Goal: Use online tool/utility: Utilize a website feature to perform a specific function

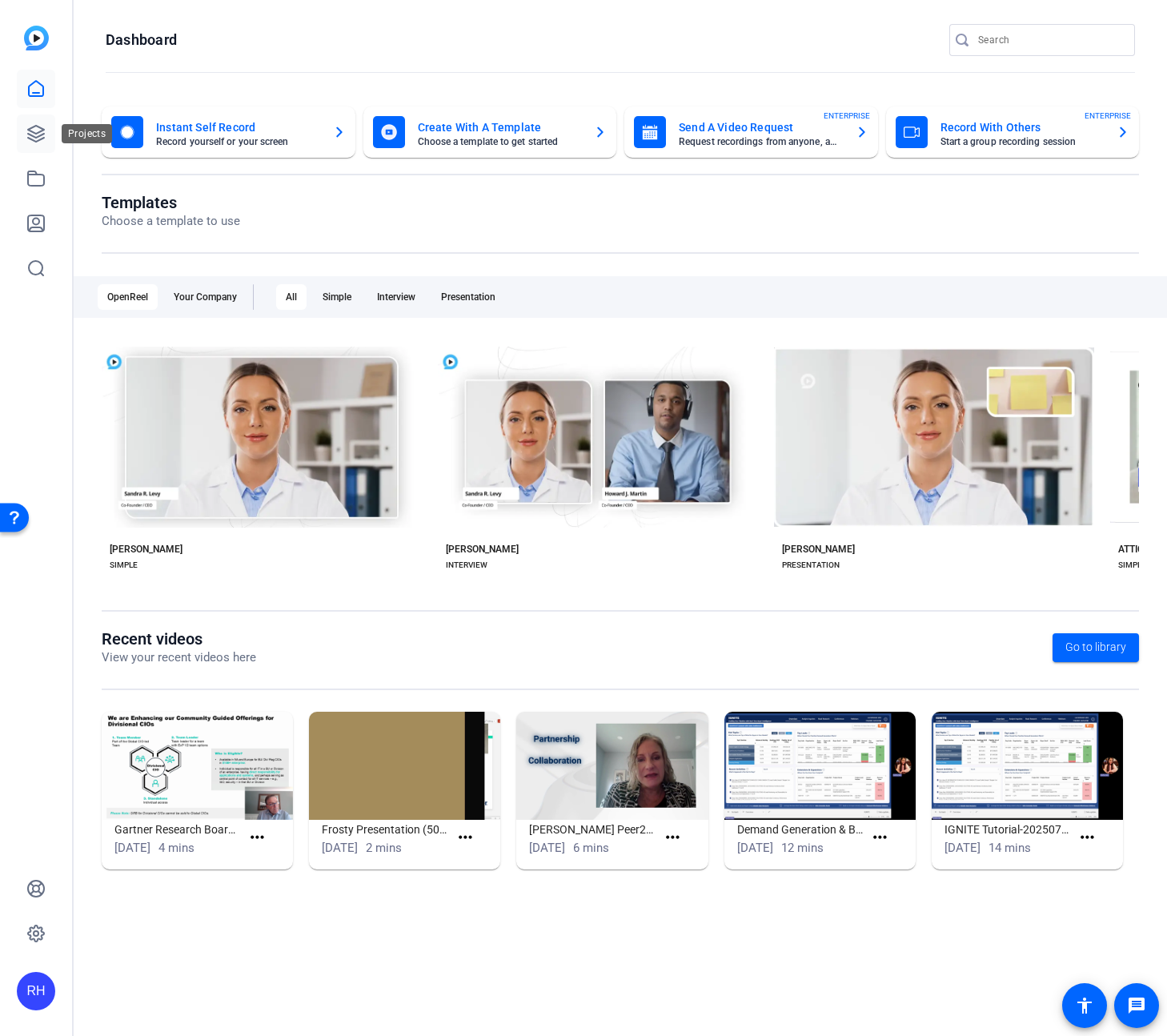
click at [50, 139] on link at bounding box center [36, 133] width 38 height 38
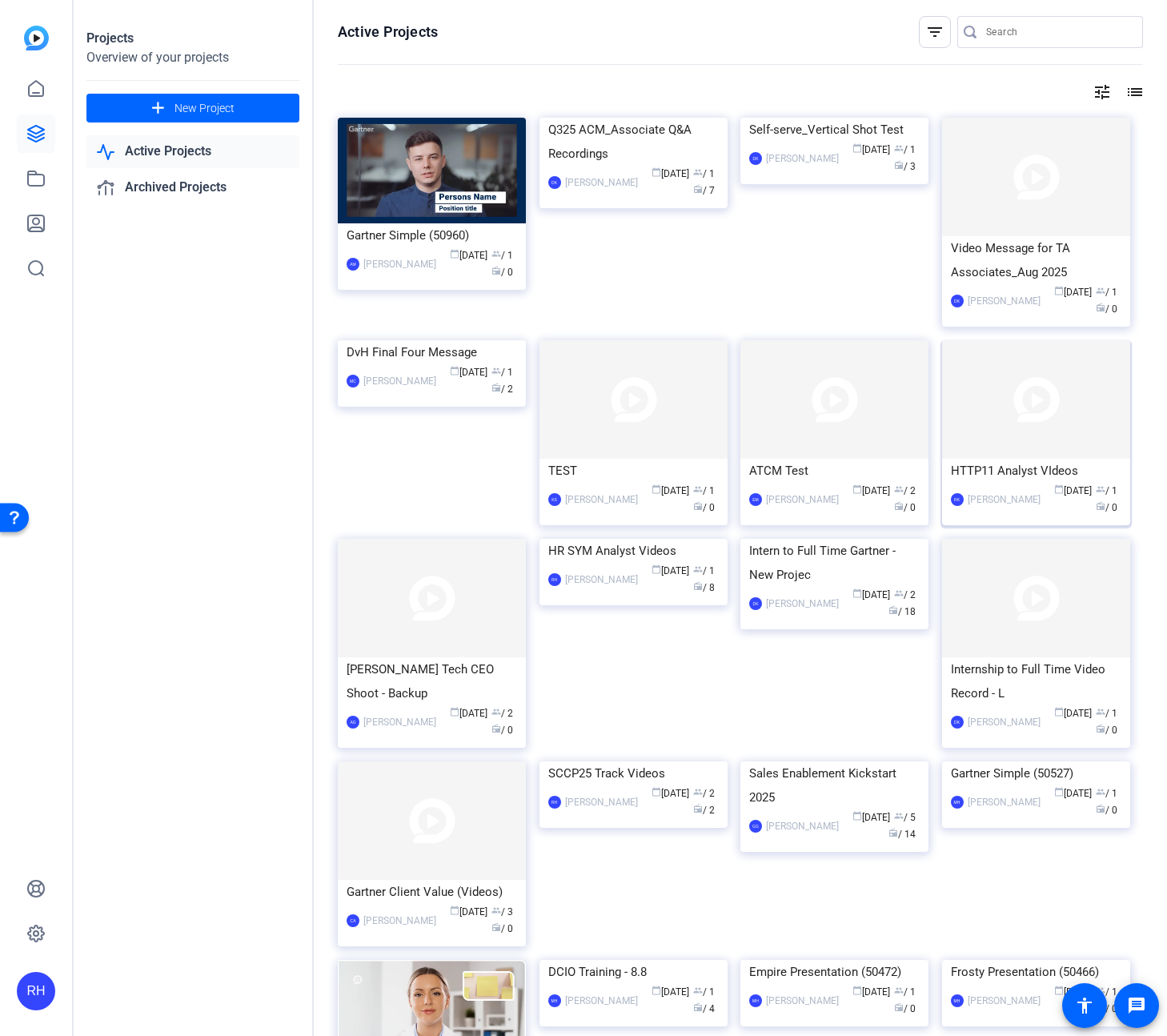
click at [995, 449] on img at bounding box center [1036, 399] width 188 height 119
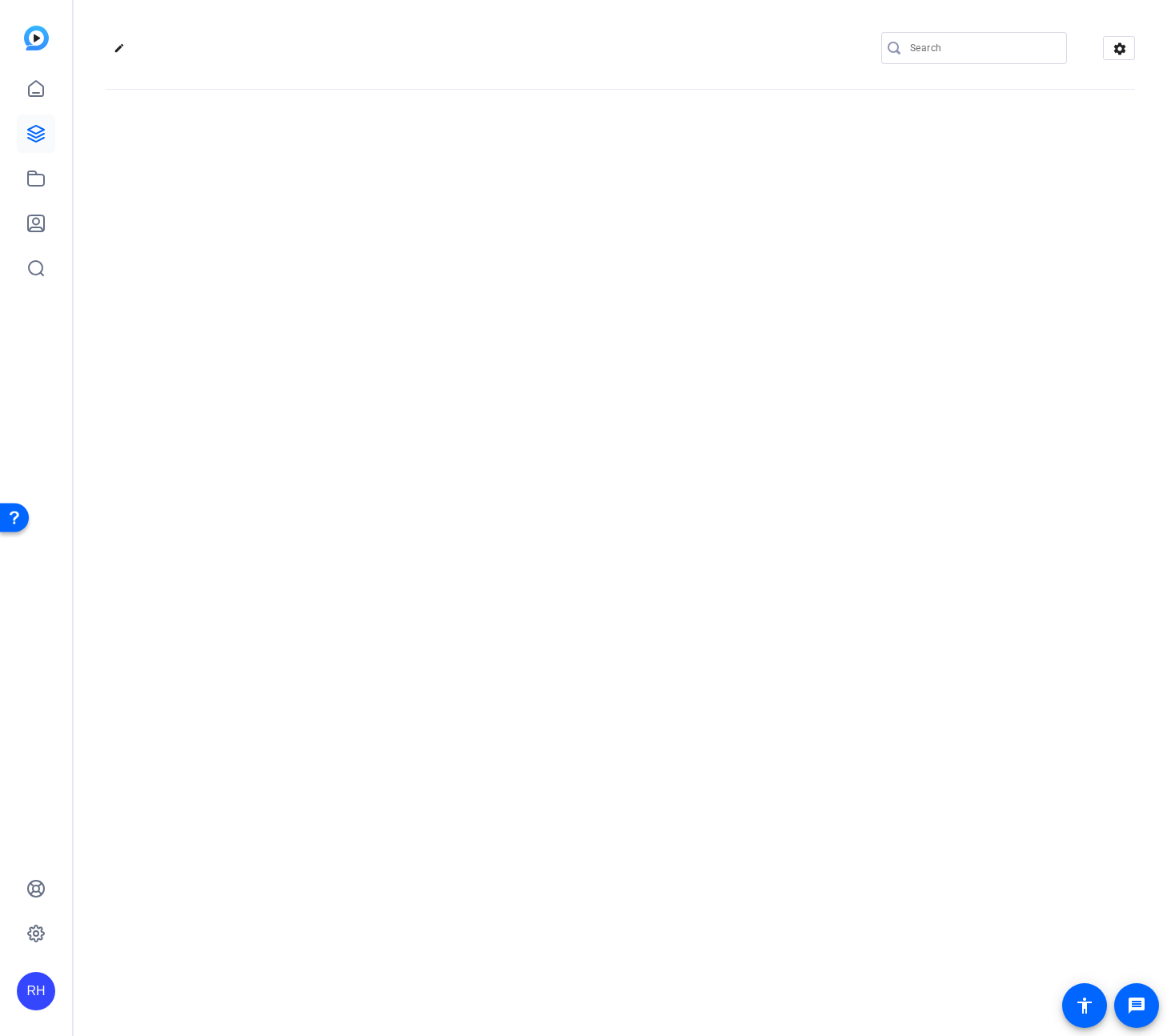
click at [995, 449] on div "edit settings" at bounding box center [620, 518] width 1093 height 1036
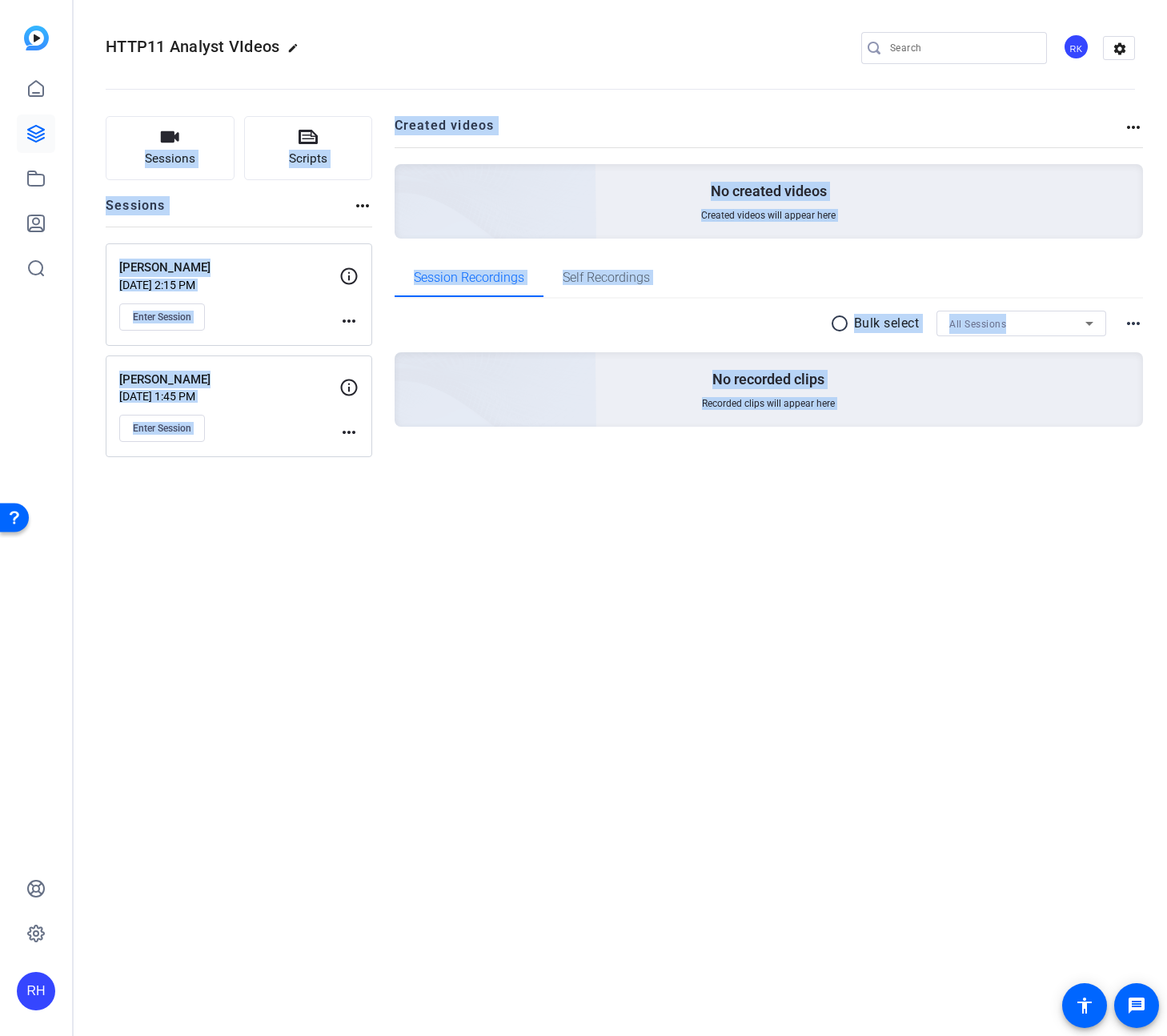
click at [424, 618] on div "HTTP11 Analyst VIdeos edit RK settings Sessions Scripts Sessions more_horiz [PE…" at bounding box center [620, 518] width 1093 height 1036
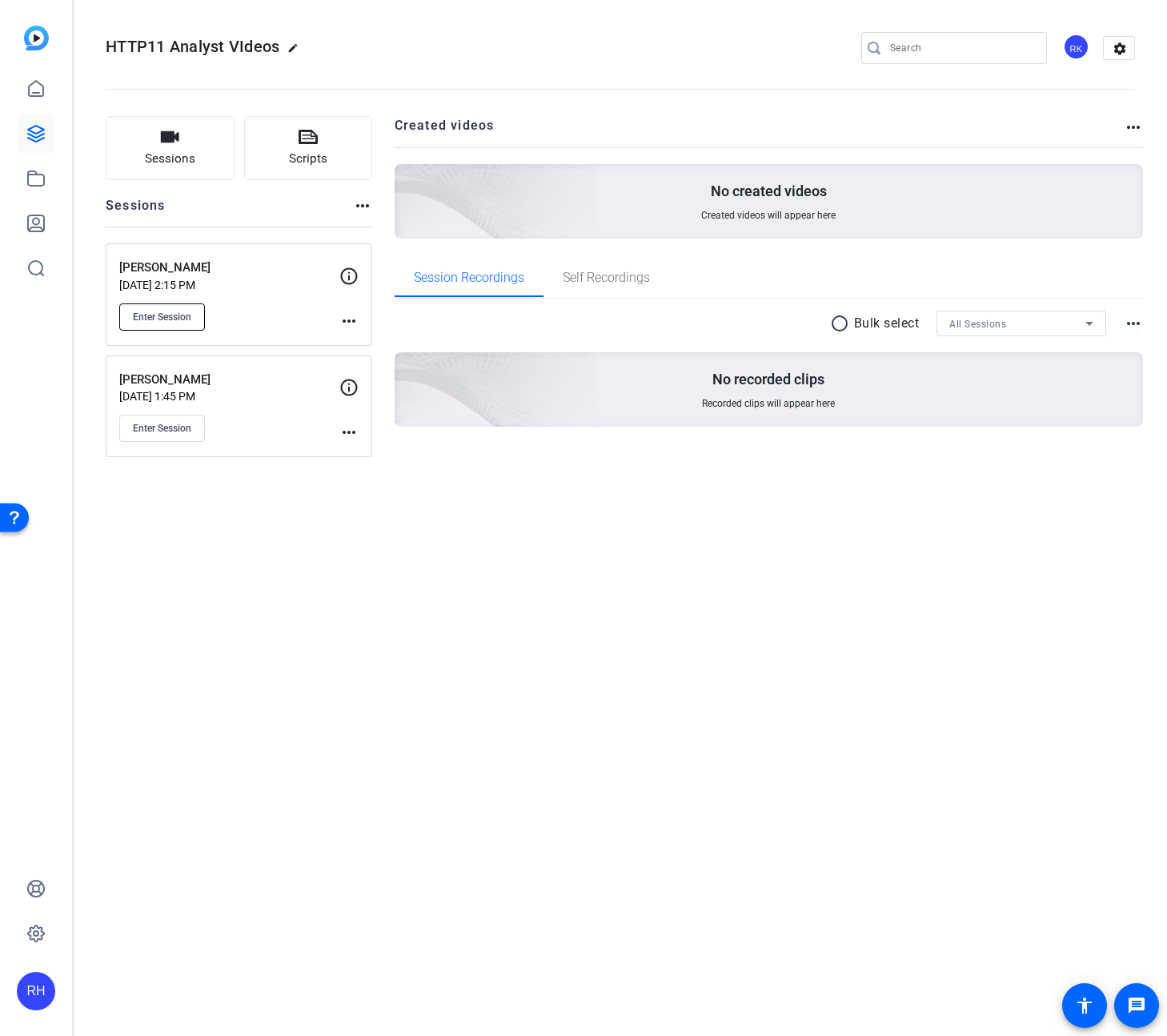
click at [178, 319] on span "Enter Session" at bounding box center [162, 316] width 59 height 13
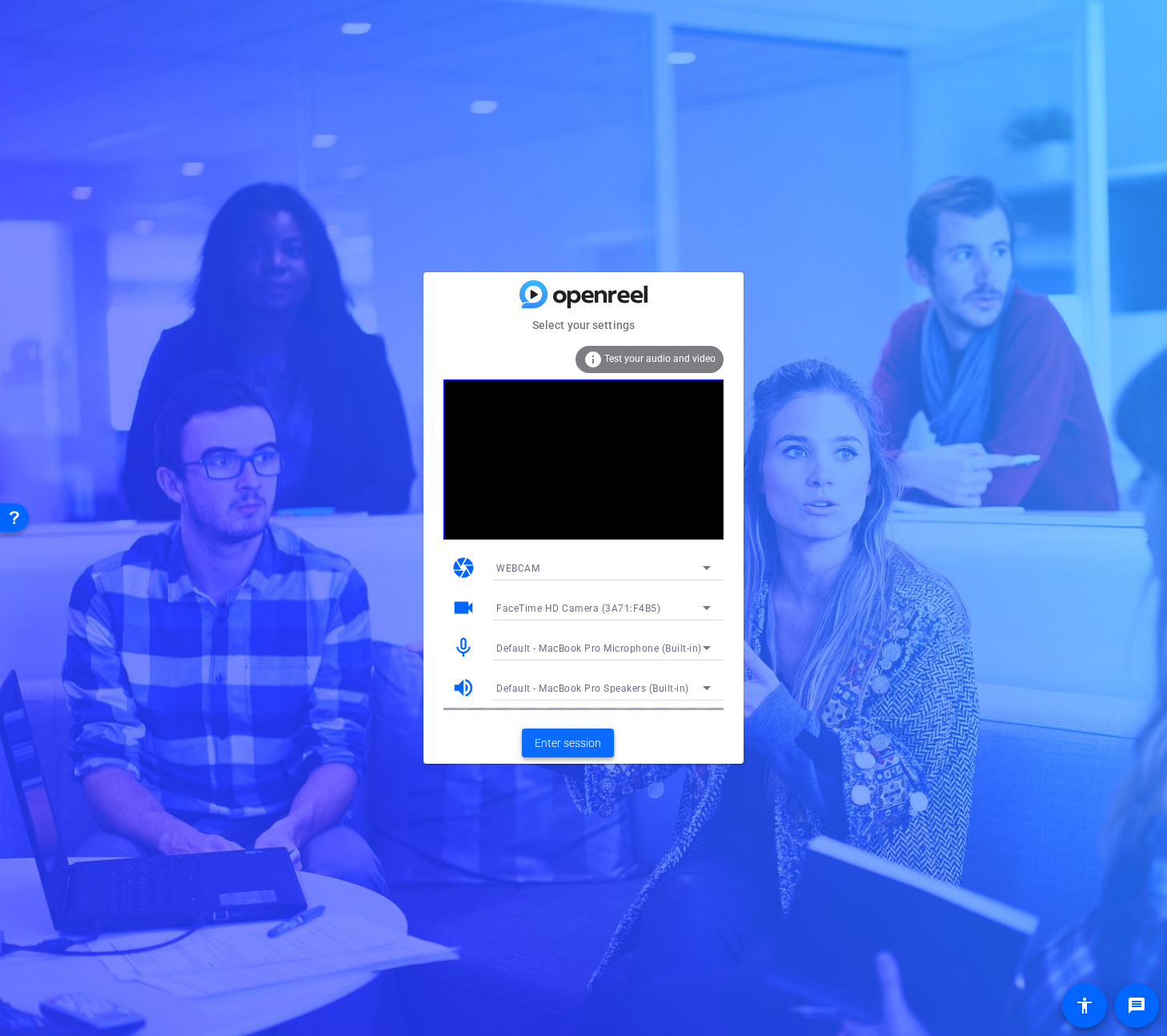
click at [581, 749] on span "Enter session" at bounding box center [568, 744] width 66 height 17
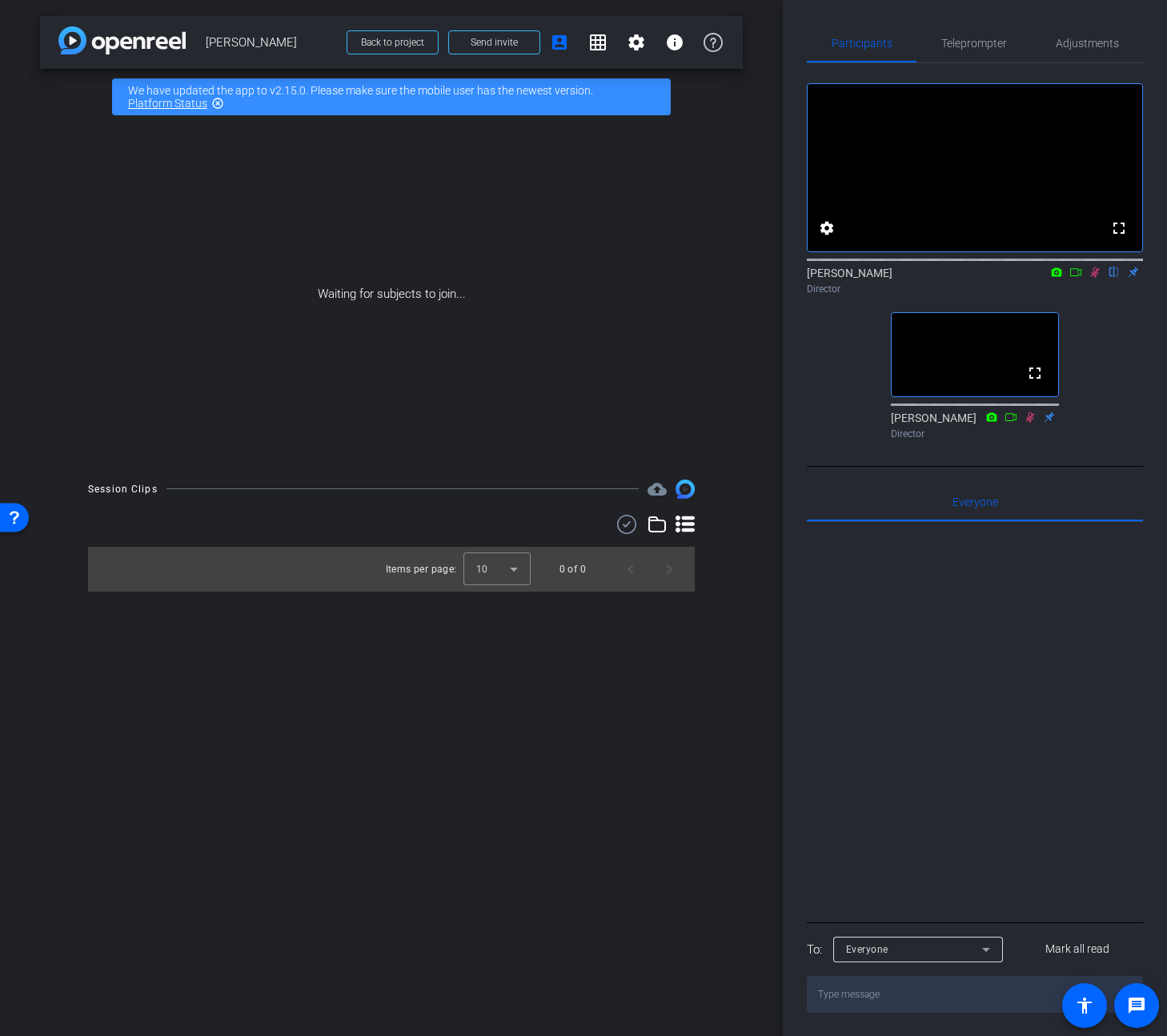
click at [1092, 278] on icon at bounding box center [1095, 273] width 9 height 10
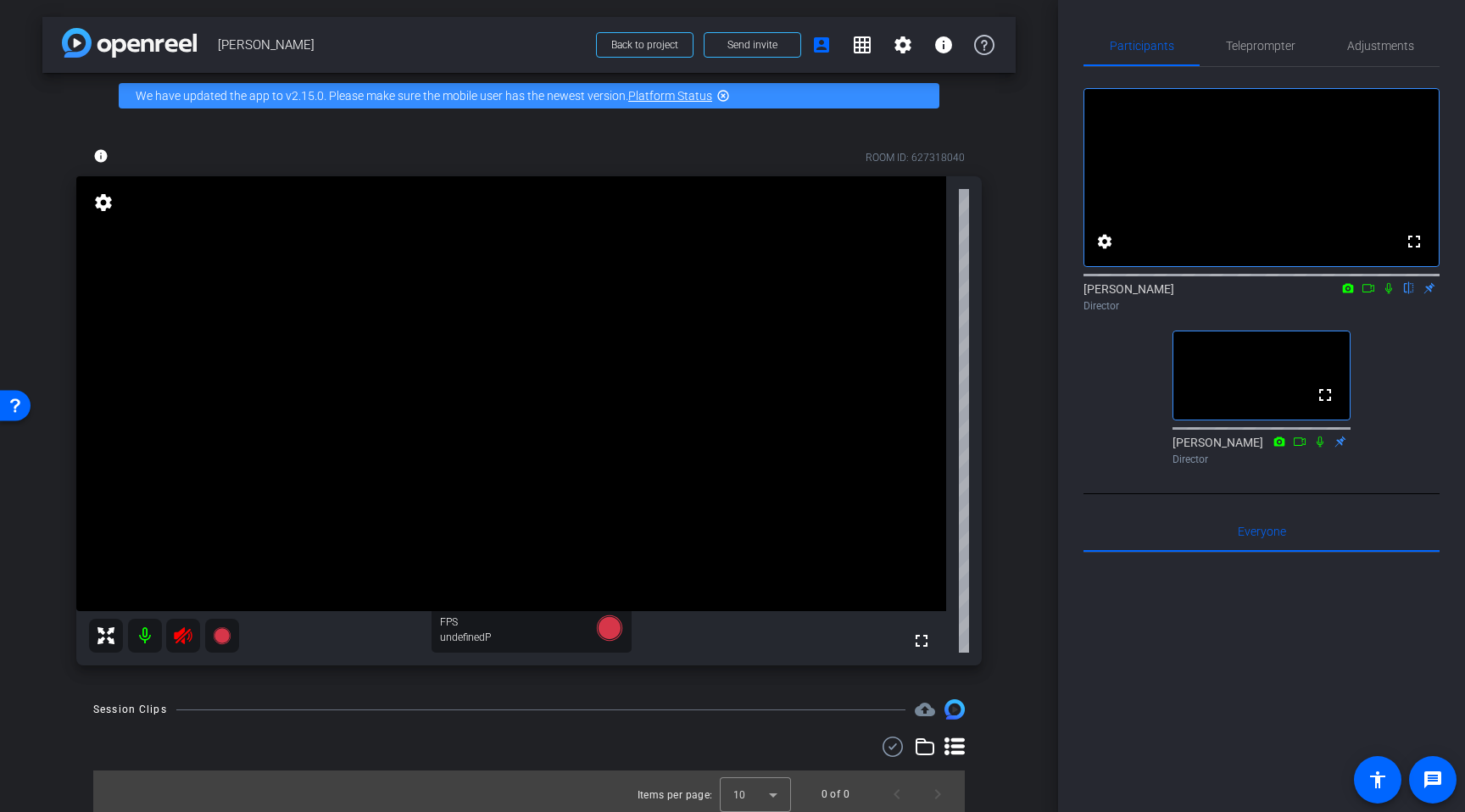
click at [177, 644] on icon at bounding box center [182, 636] width 21 height 21
click at [1008, 287] on div "info ROOM ID: 627318040 fullscreen settings FPS undefinedP" at bounding box center [529, 400] width 974 height 564
click at [1236, 43] on span "Teleprompter" at bounding box center [1260, 45] width 70 height 12
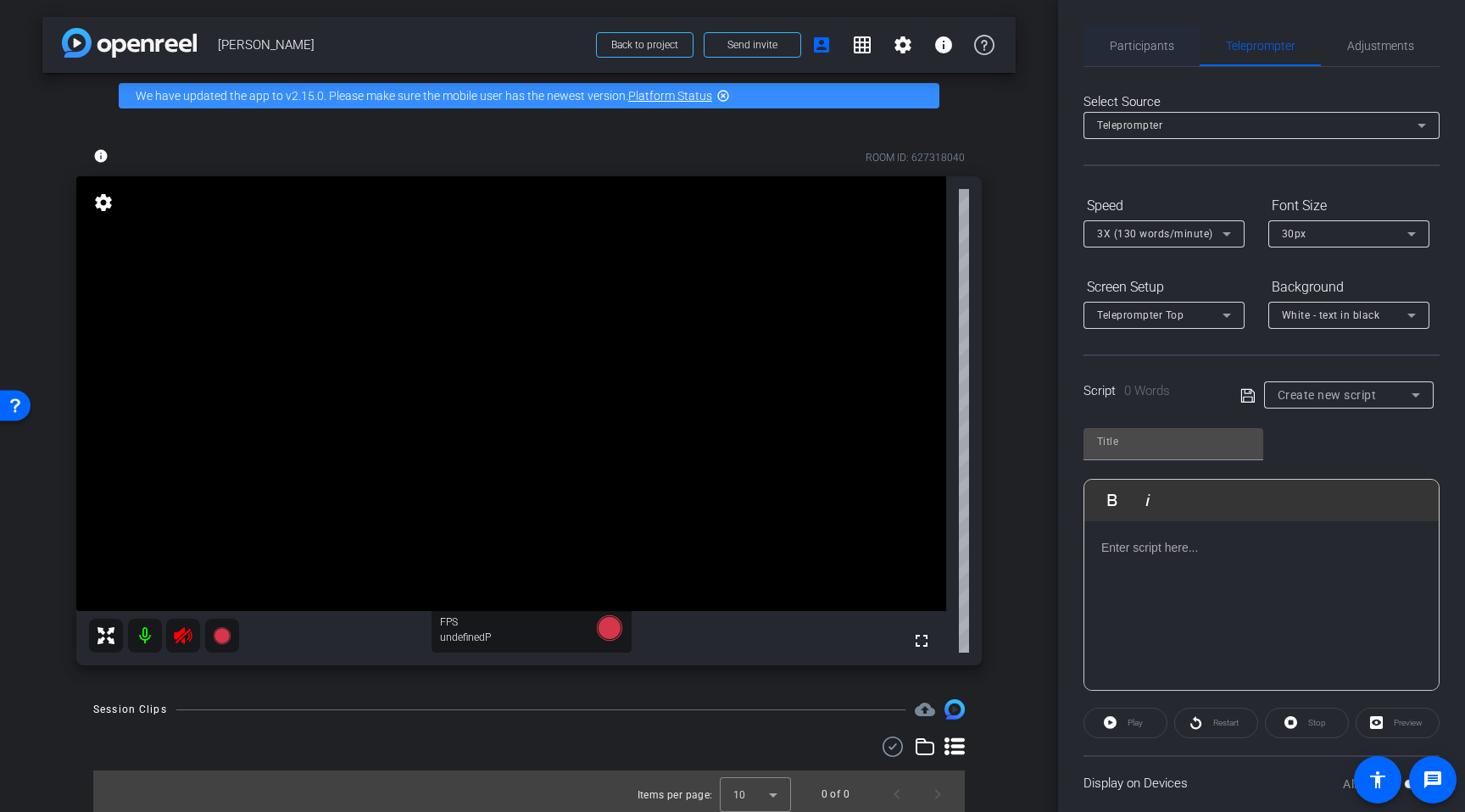
click at [1154, 45] on span "Participants" at bounding box center [1142, 45] width 64 height 12
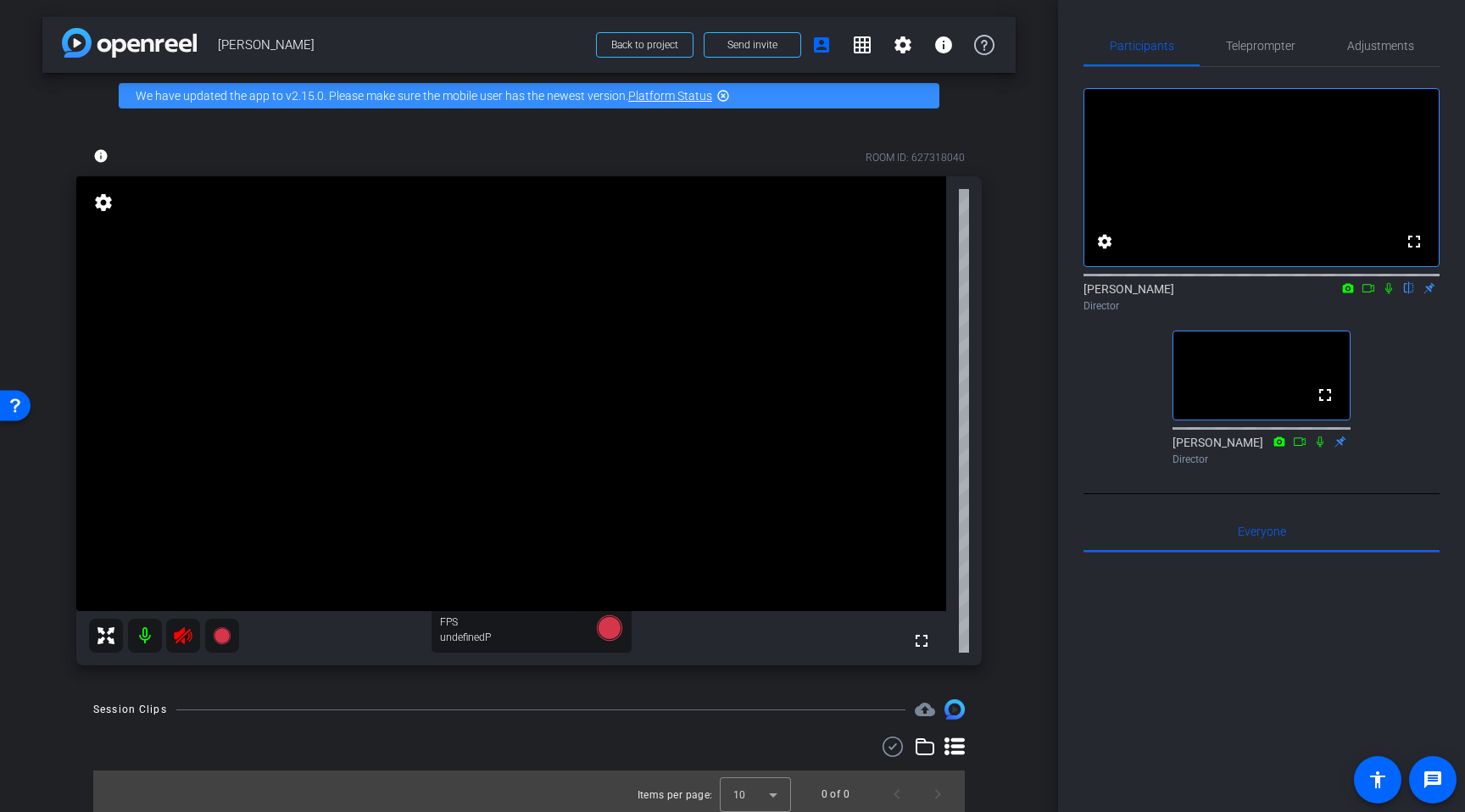
click at [1013, 145] on div "info ROOM ID: 627318040 fullscreen settings FPS undefinedP" at bounding box center [529, 400] width 974 height 564
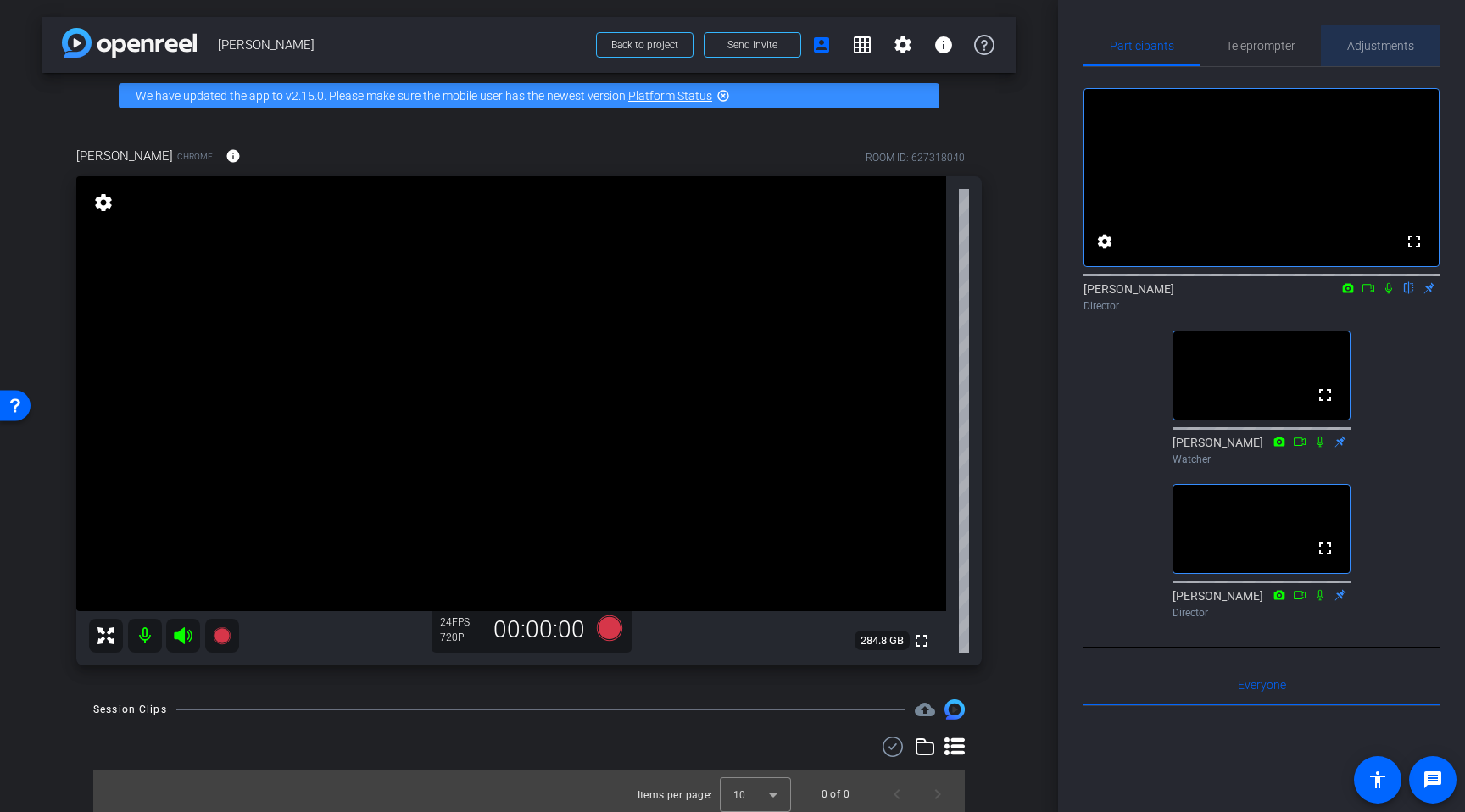
click at [1236, 49] on span "Adjustments" at bounding box center [1381, 45] width 67 height 12
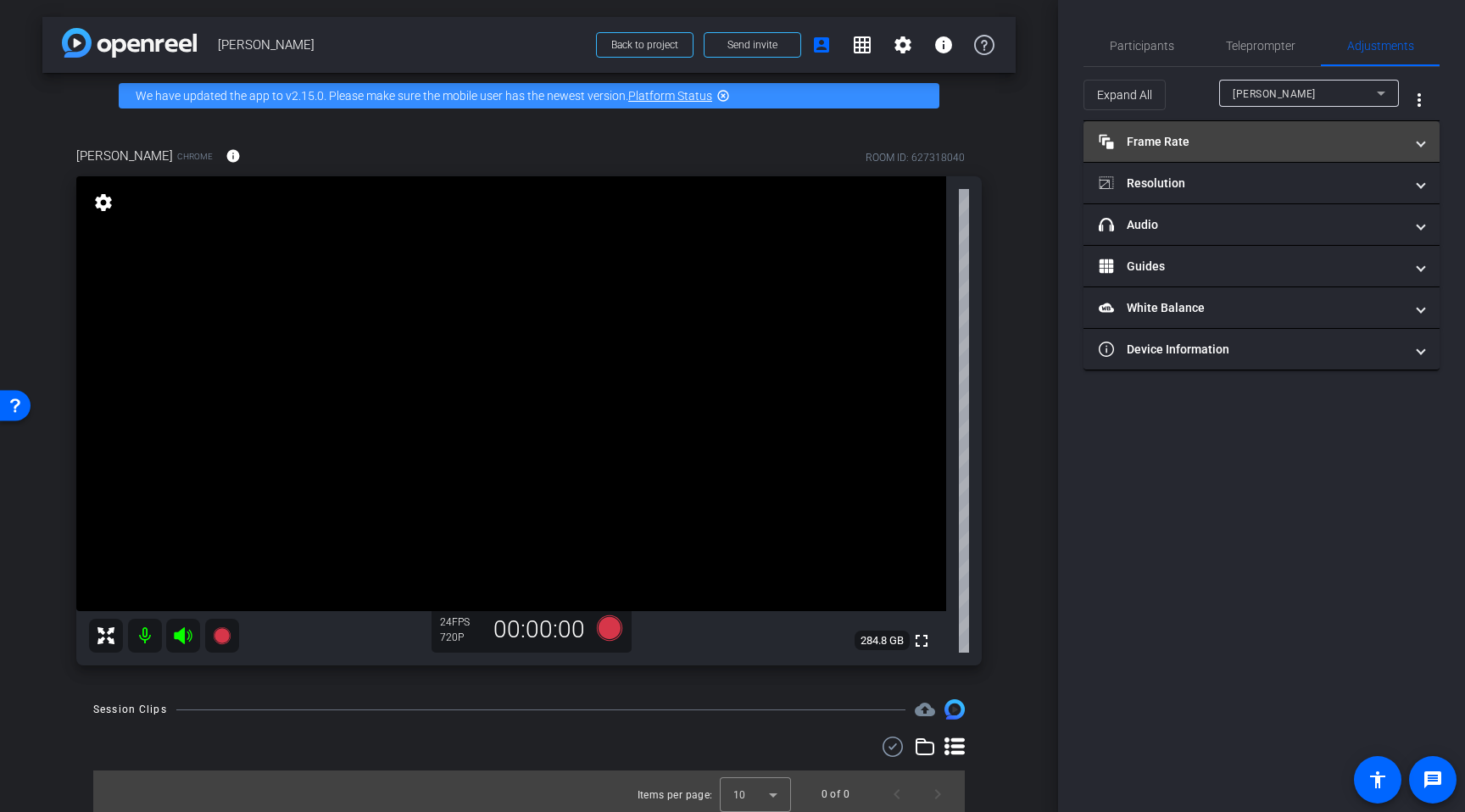
click at [1236, 138] on span at bounding box center [1421, 142] width 7 height 18
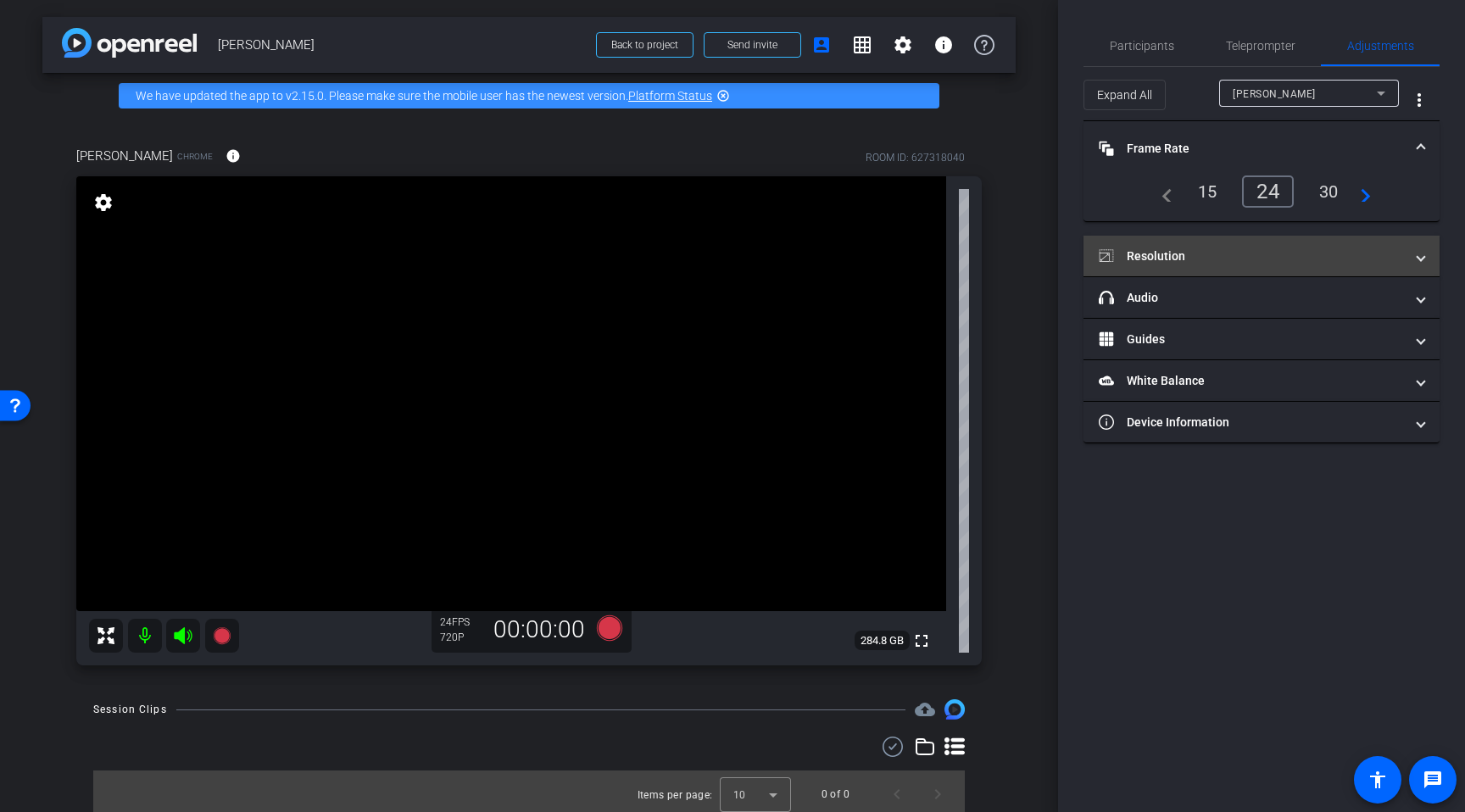
click at [1236, 246] on mat-expansion-panel-header "Resolution" at bounding box center [1262, 256] width 356 height 41
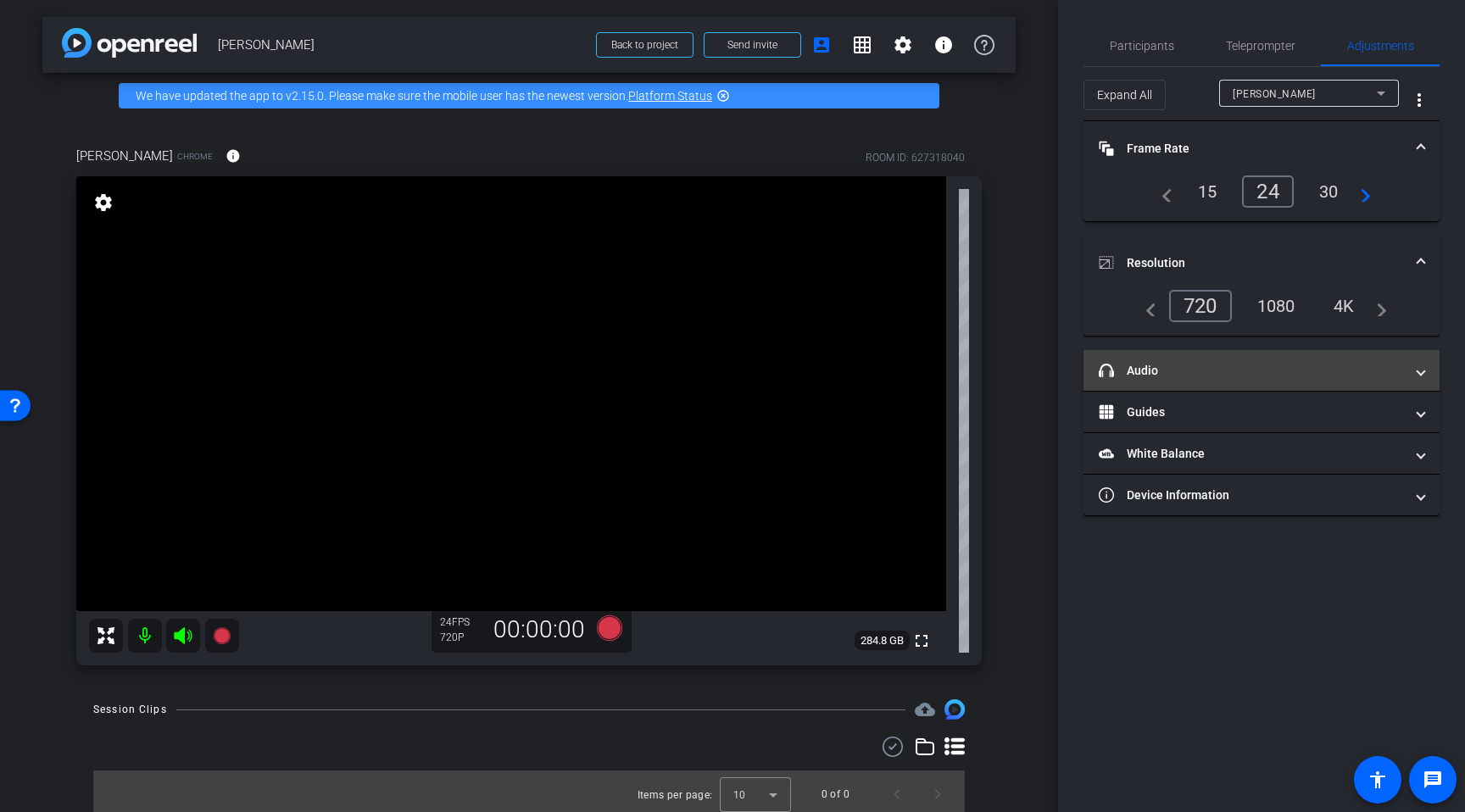
click at [1236, 370] on span at bounding box center [1421, 371] width 7 height 18
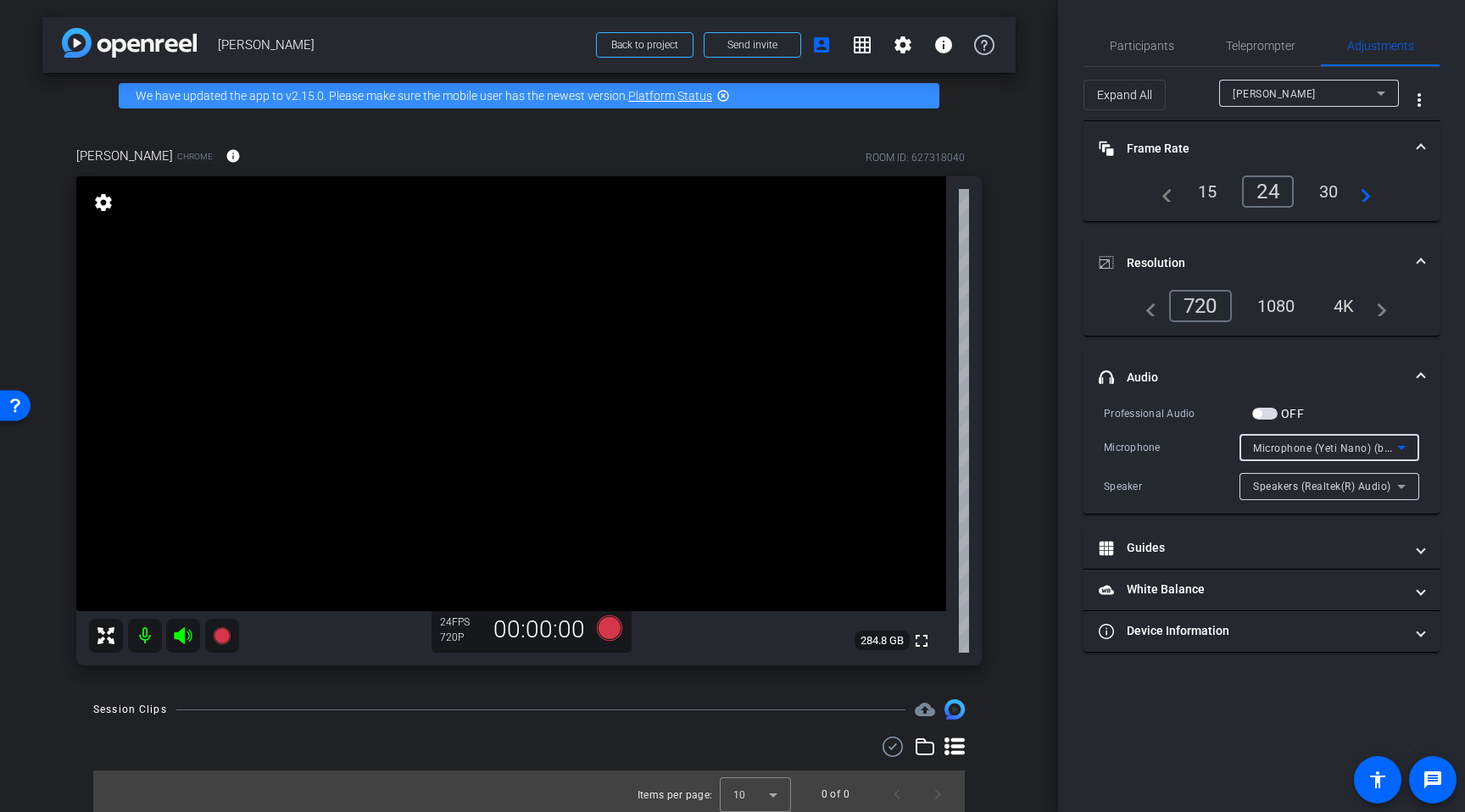
click at [1236, 448] on icon at bounding box center [1401, 447] width 21 height 21
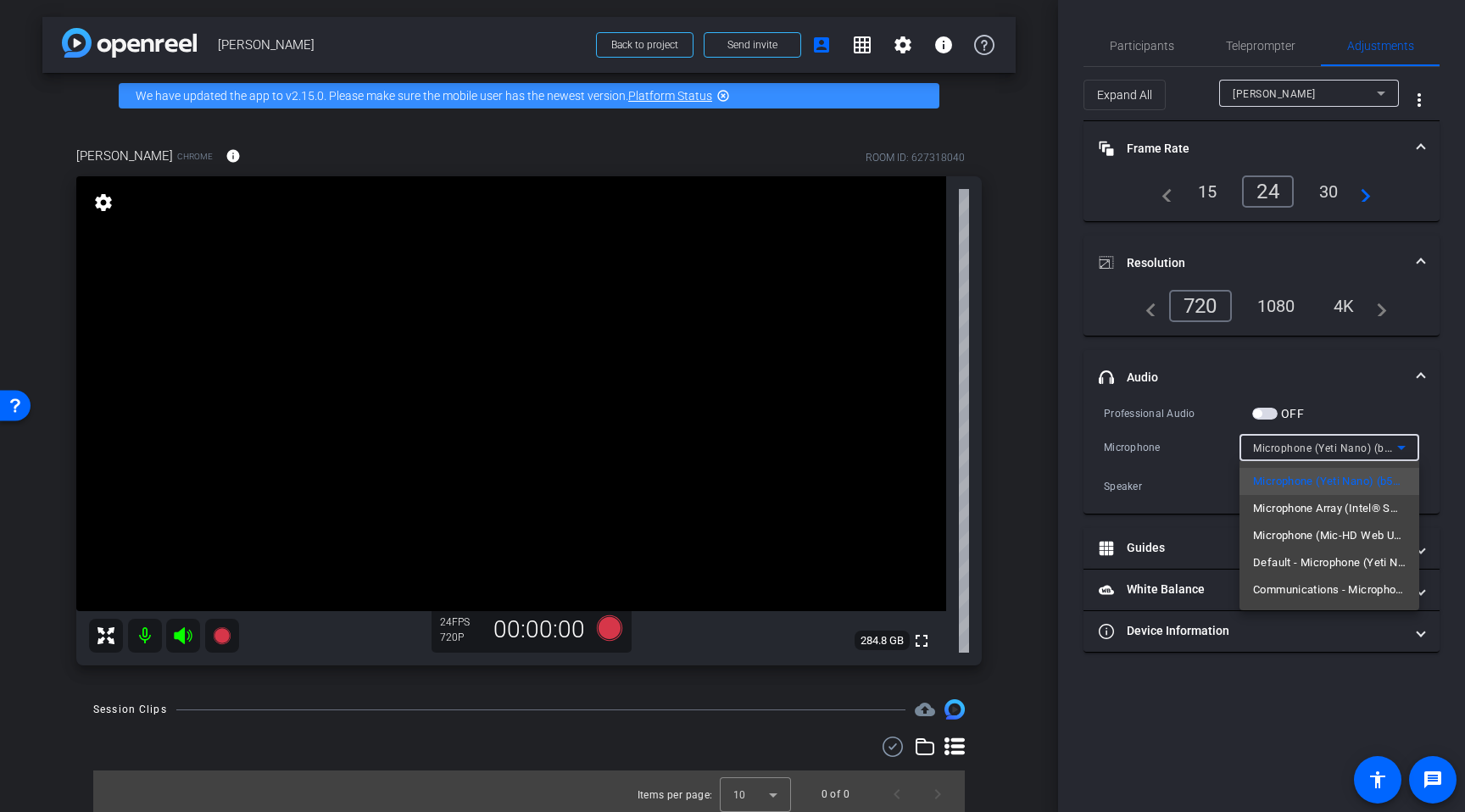
click at [1236, 427] on div at bounding box center [732, 406] width 1465 height 812
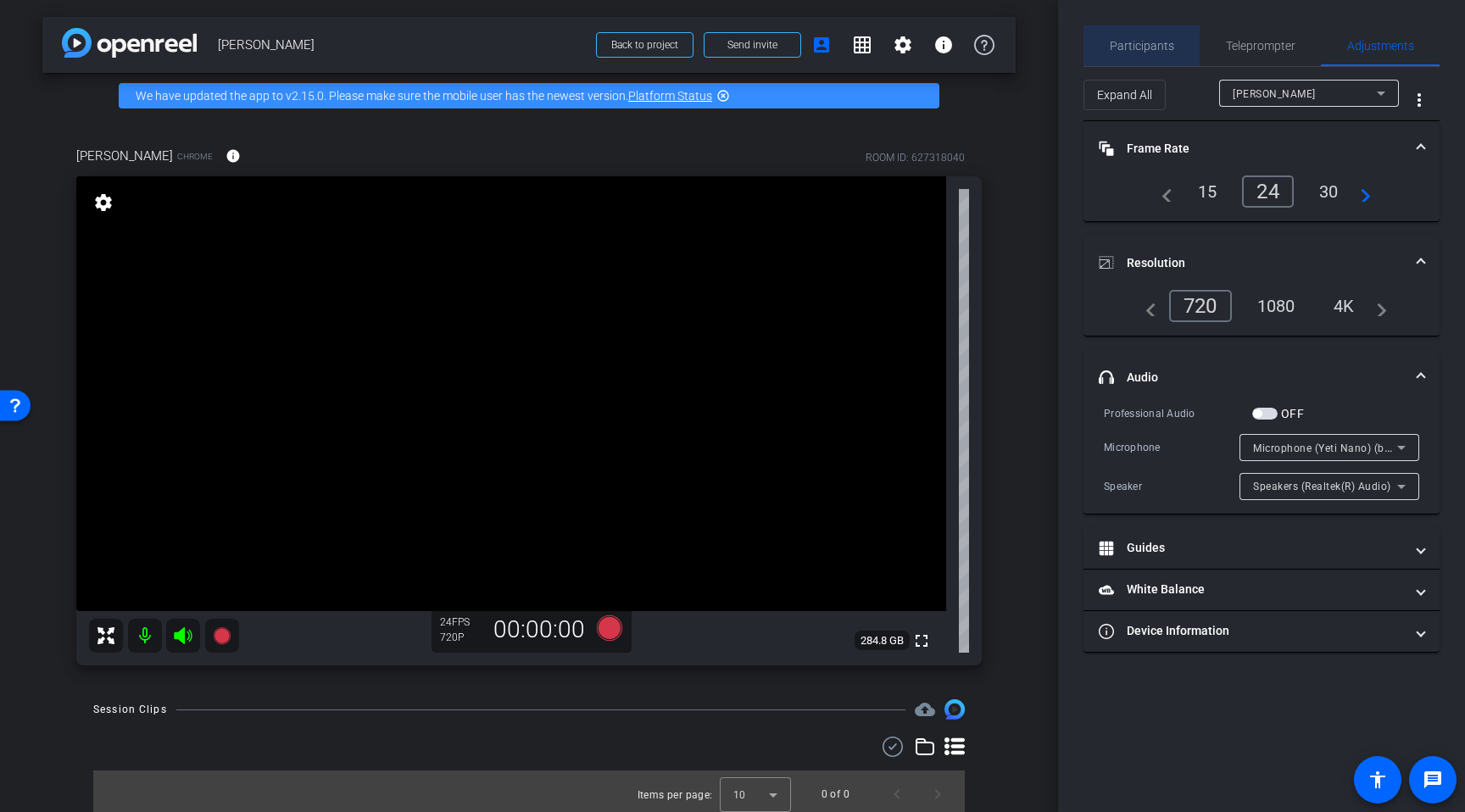
click at [1158, 43] on span "Participants" at bounding box center [1142, 45] width 64 height 12
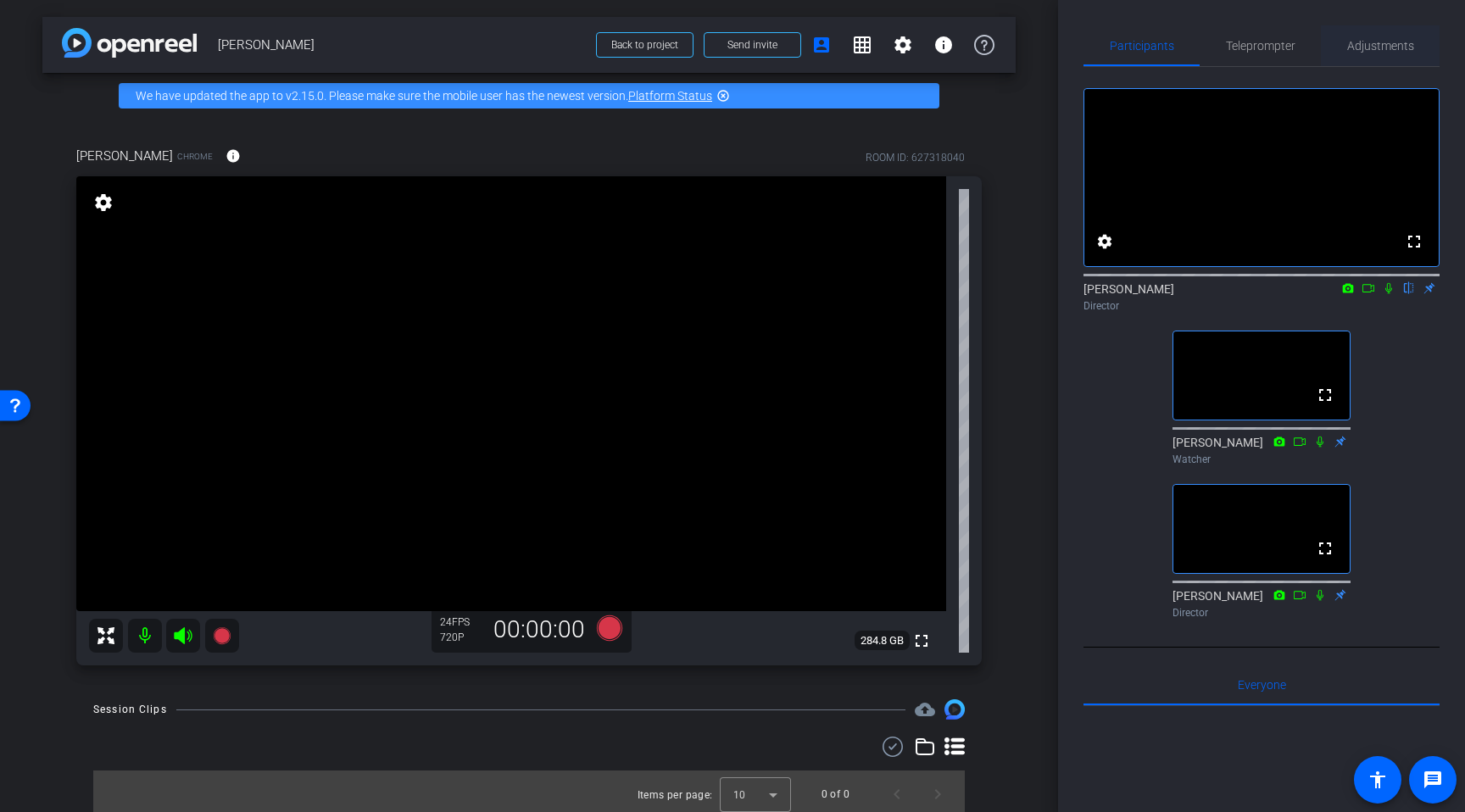
click at [1236, 47] on span "Adjustments" at bounding box center [1381, 45] width 67 height 12
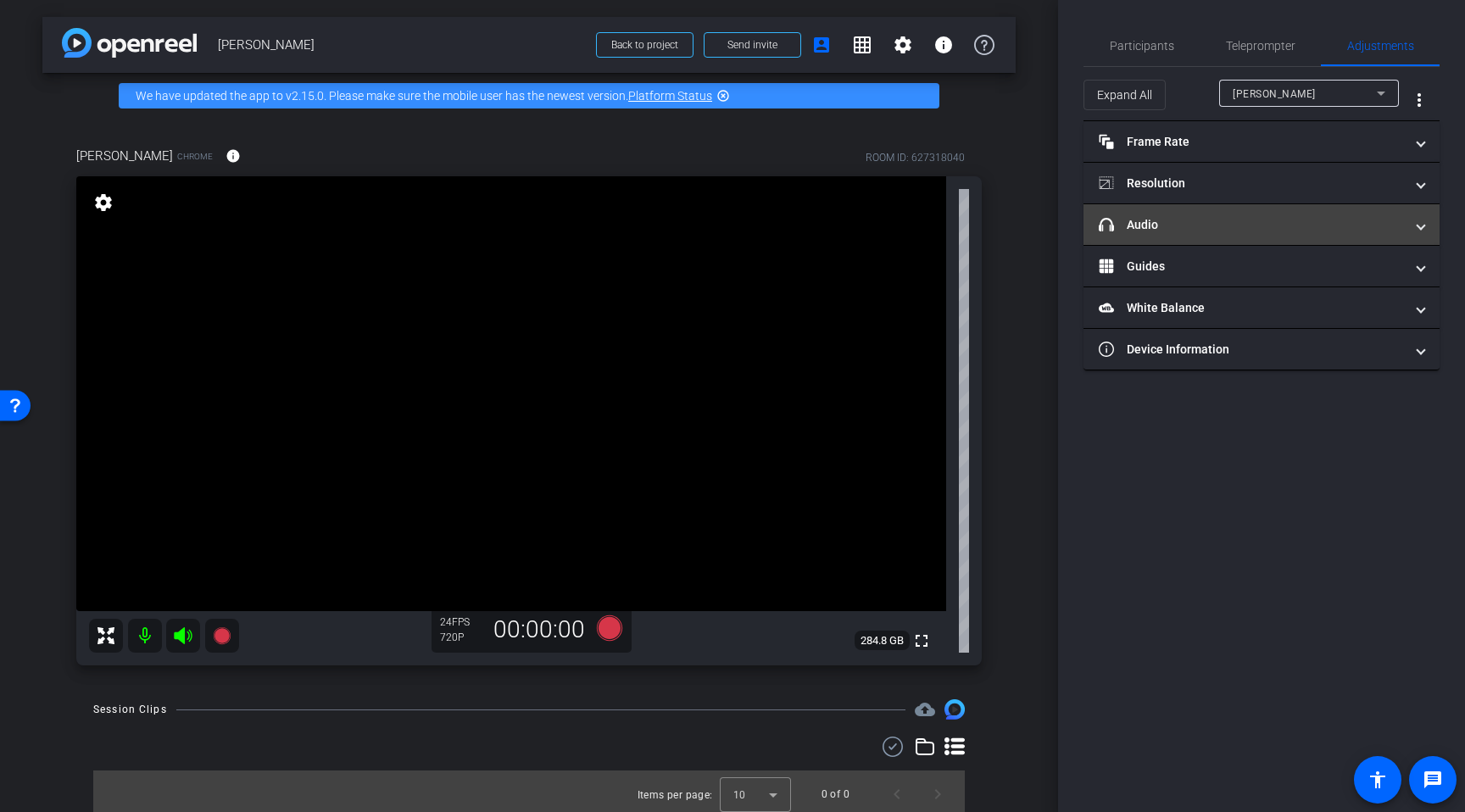
click at [1236, 224] on span at bounding box center [1421, 225] width 7 height 18
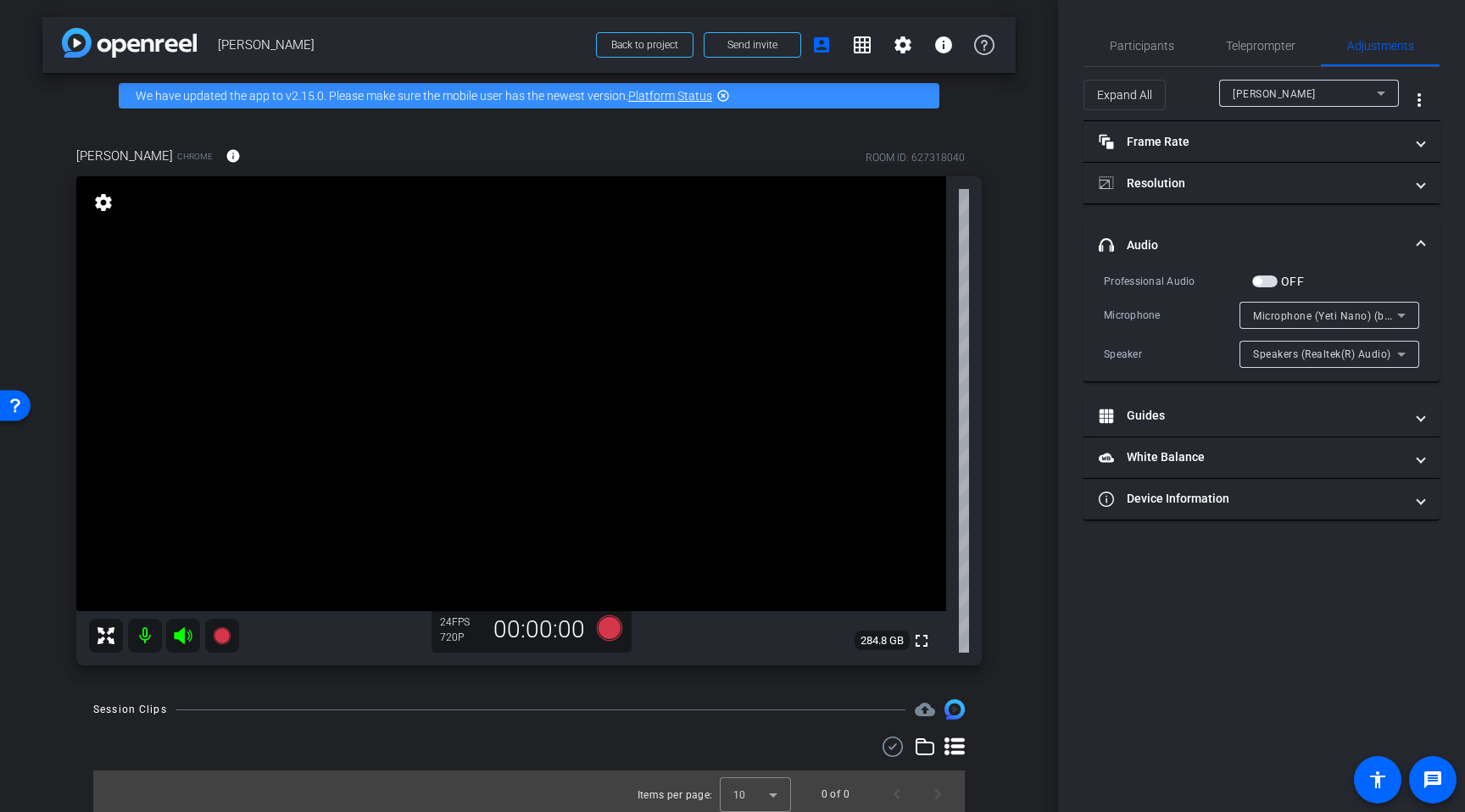
click at [1236, 315] on icon at bounding box center [1401, 315] width 21 height 21
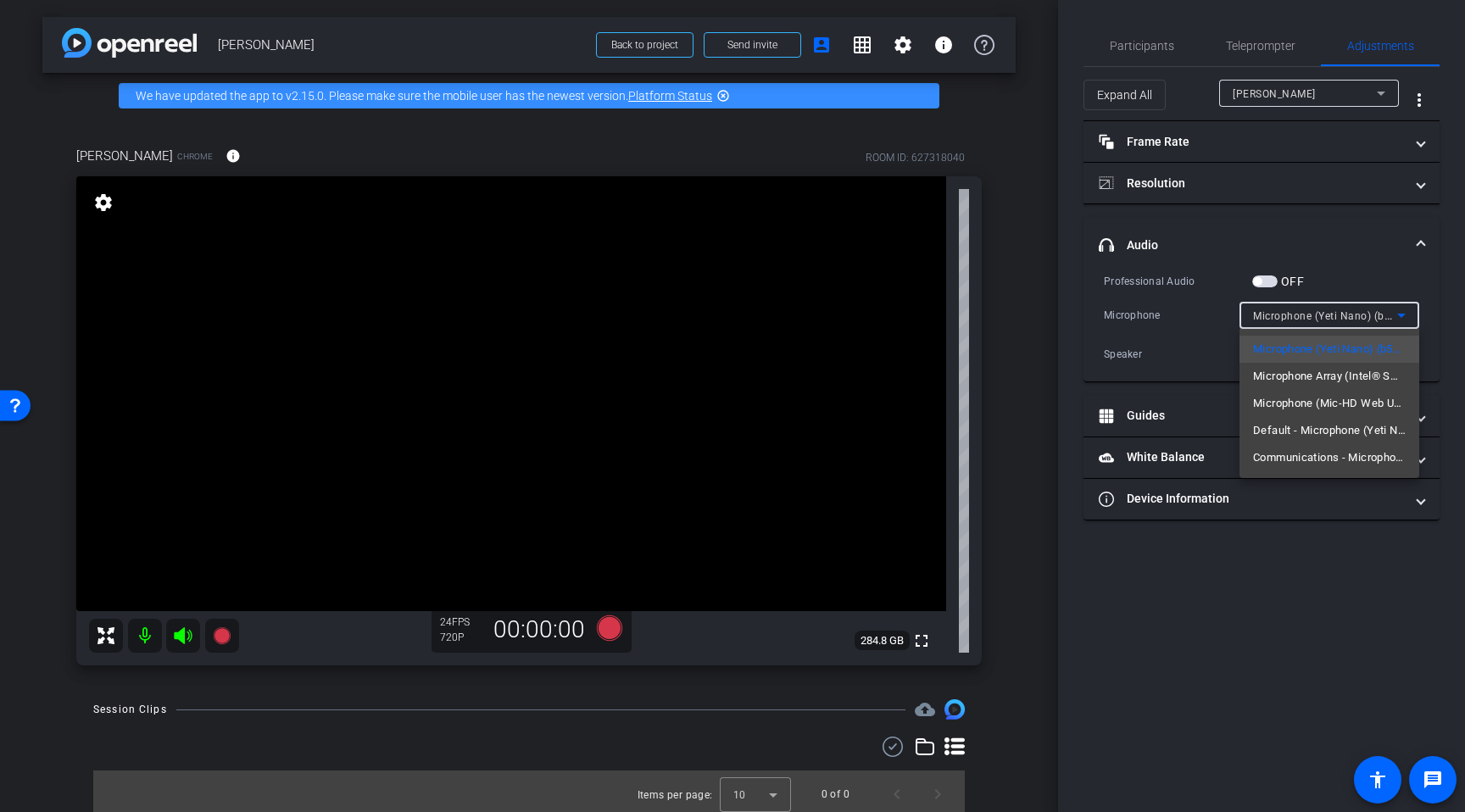
click at [1236, 295] on div at bounding box center [732, 406] width 1465 height 812
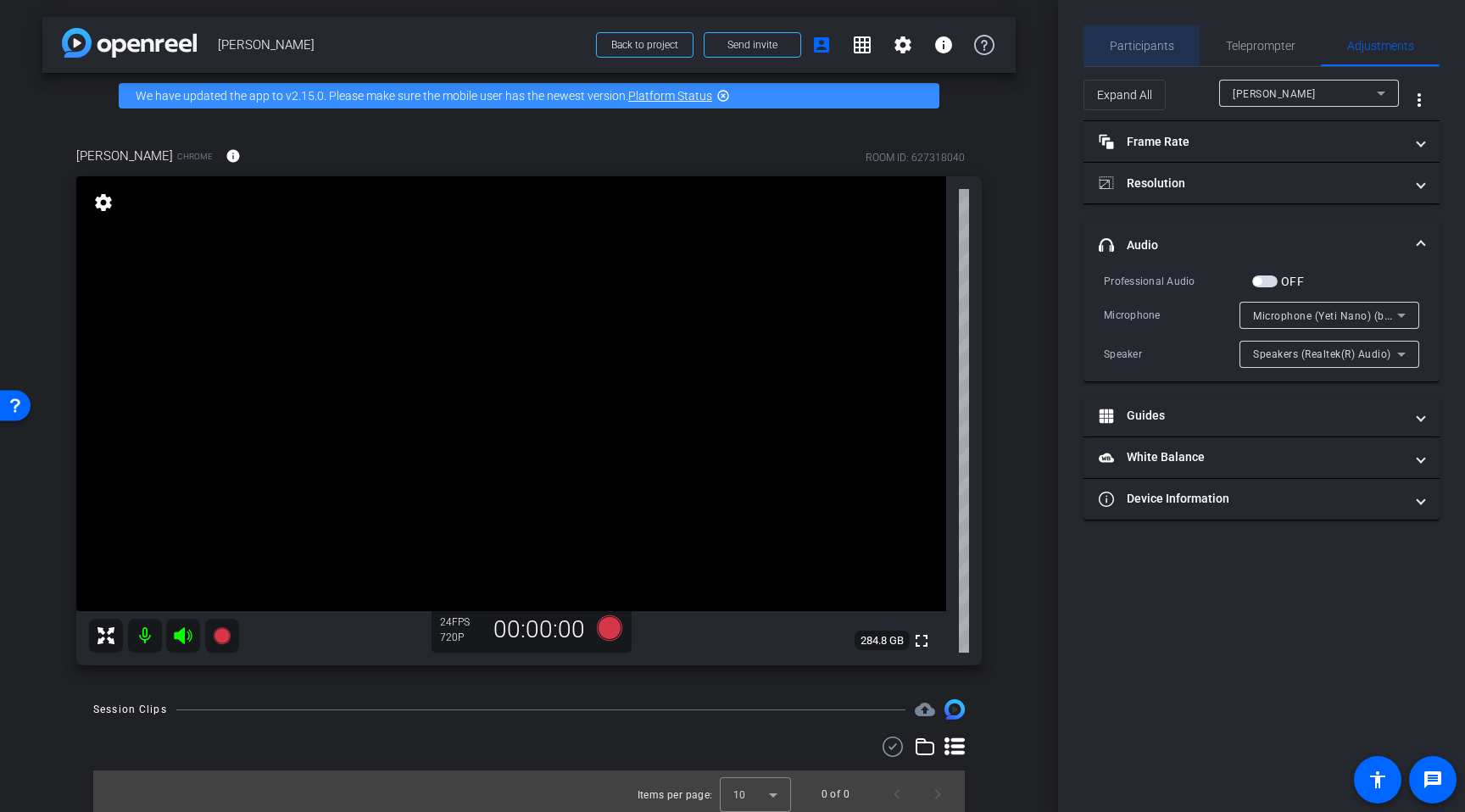
click at [1156, 53] on span "Participants" at bounding box center [1142, 45] width 64 height 41
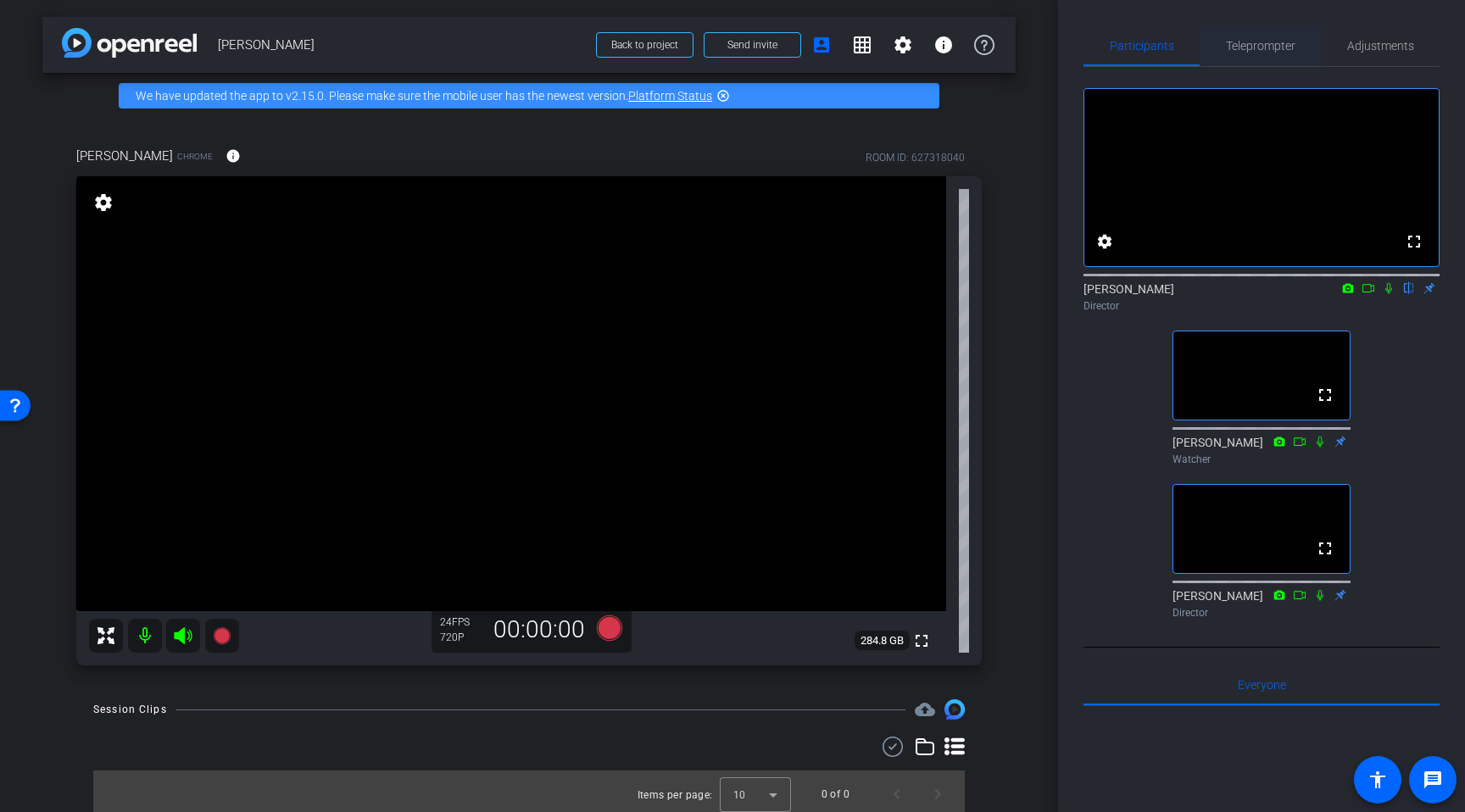
click at [1236, 42] on span "Teleprompter" at bounding box center [1260, 45] width 70 height 12
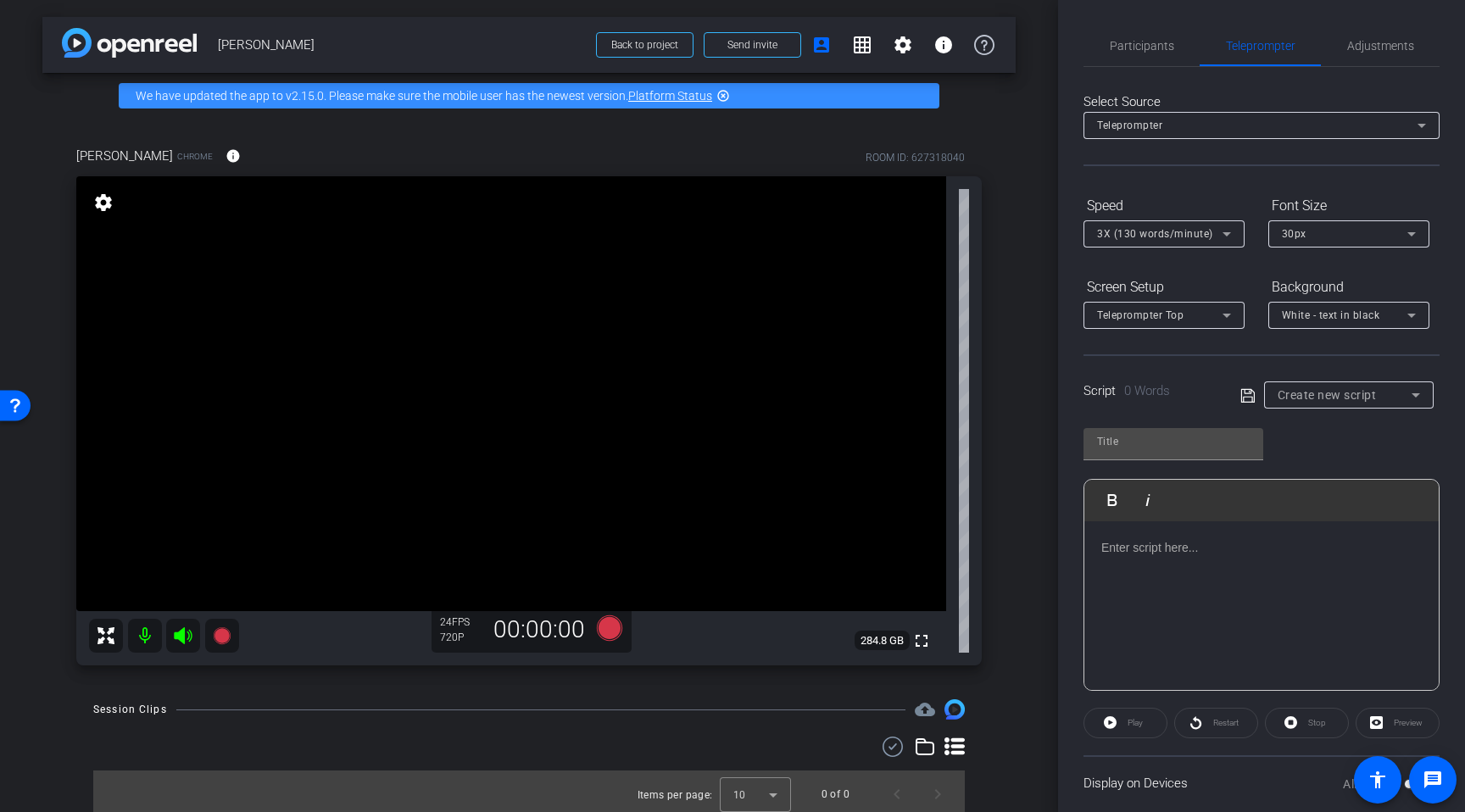
scroll to position [115, 0]
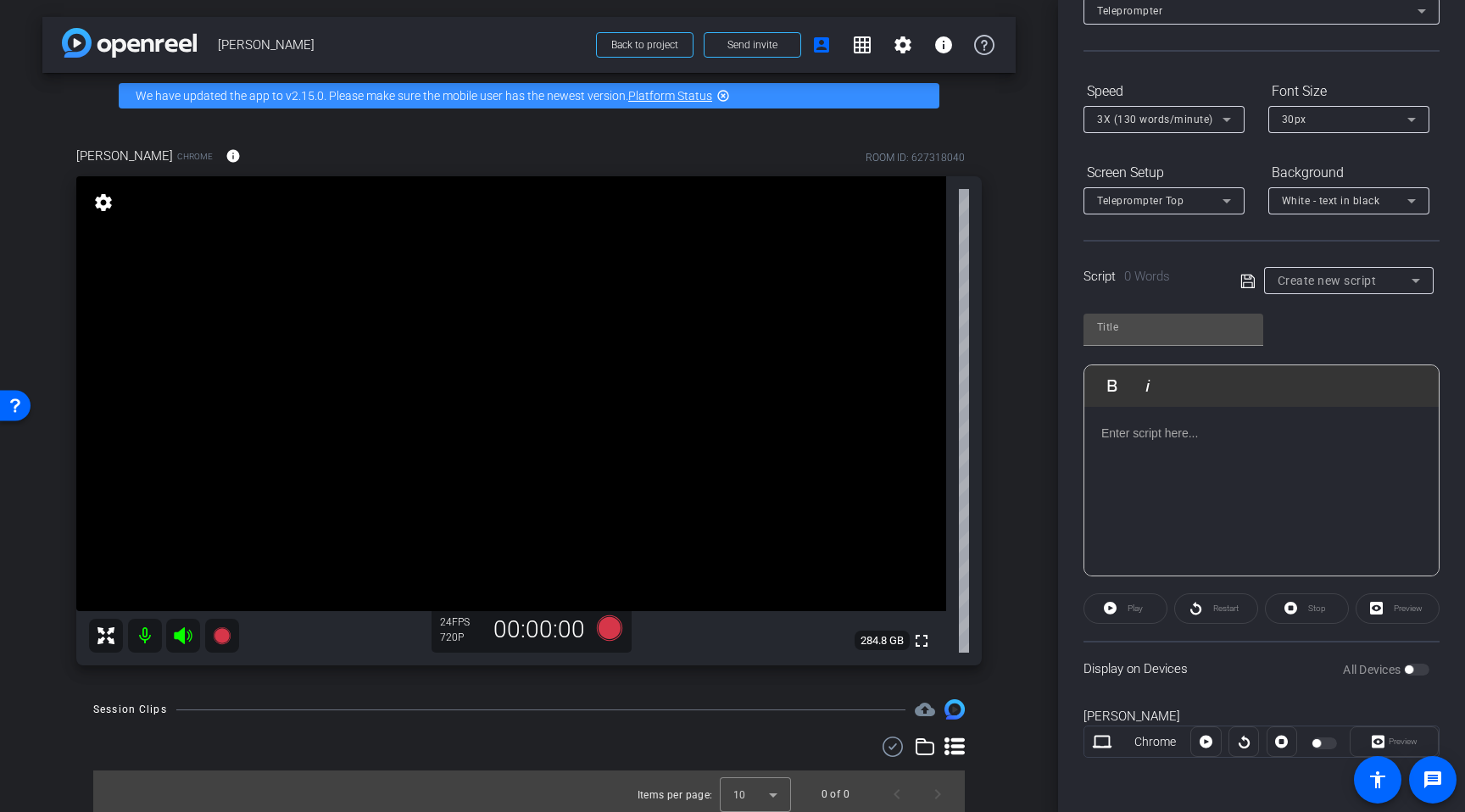
type input "Default title 880"
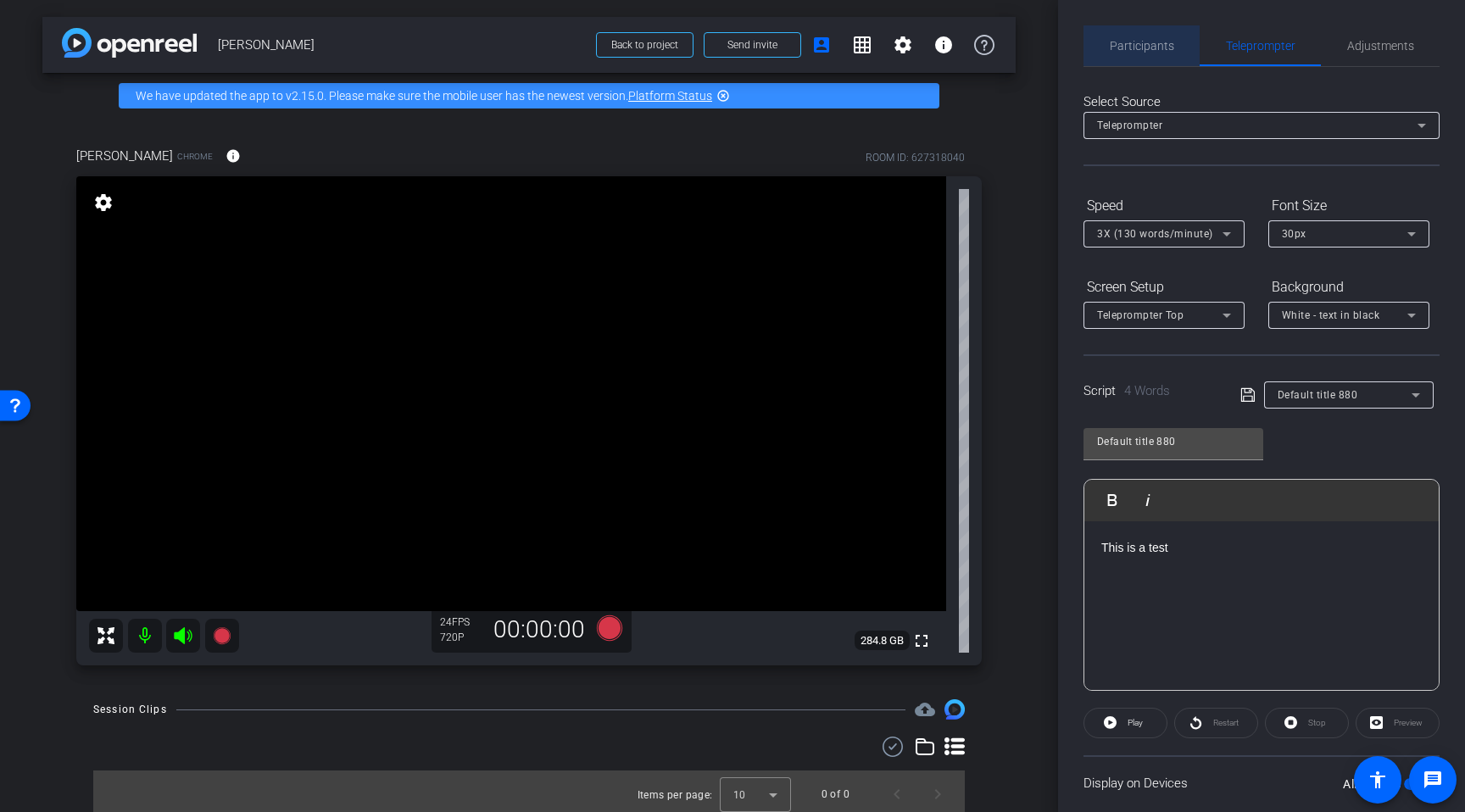
click at [1143, 42] on span "Participants" at bounding box center [1142, 45] width 64 height 12
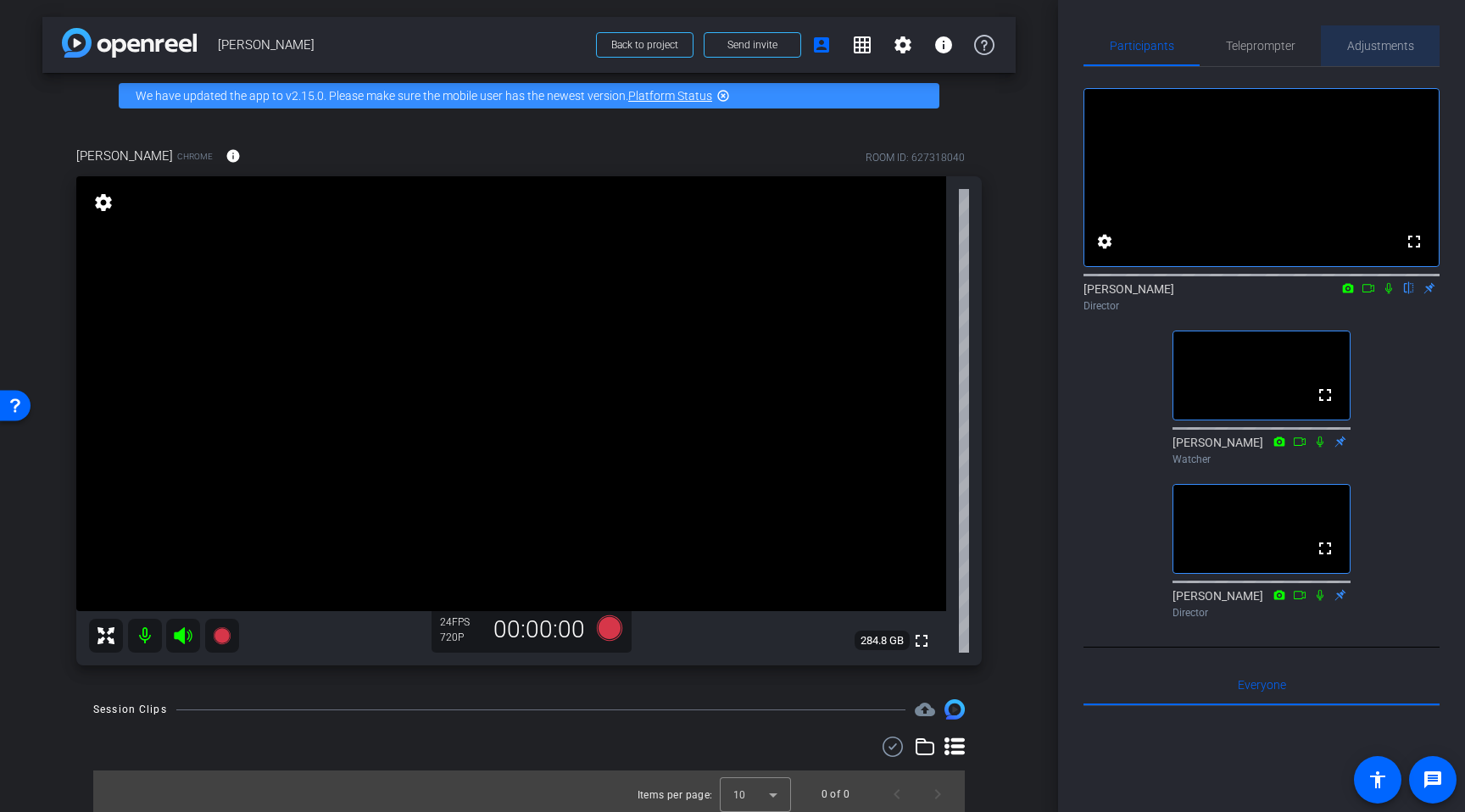
click at [1236, 43] on span "Adjustments" at bounding box center [1381, 45] width 67 height 12
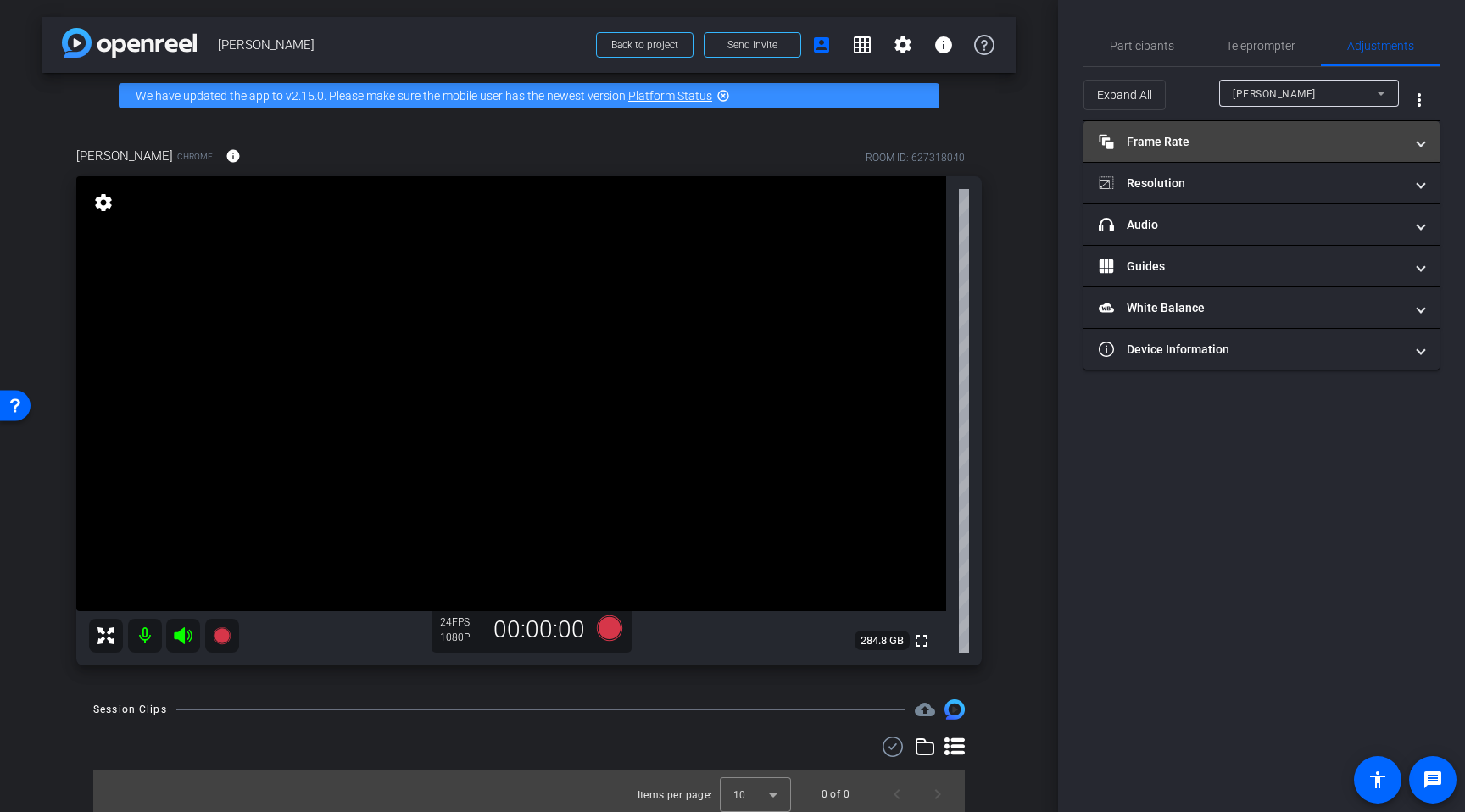
click at [1227, 147] on mat-panel-title "Frame Rate Frame Rate" at bounding box center [1252, 142] width 305 height 18
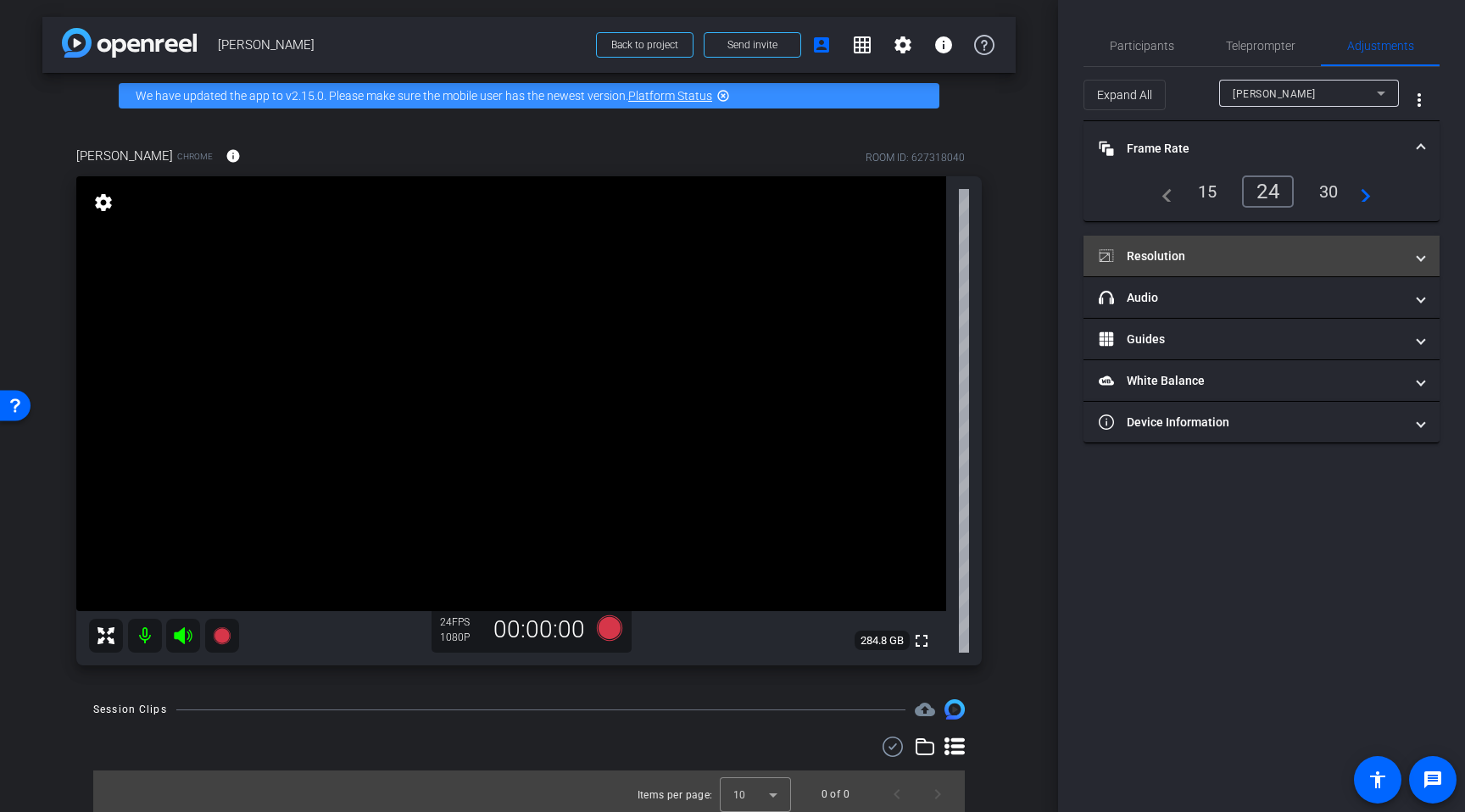
click at [1199, 238] on mat-expansion-panel-header "Resolution" at bounding box center [1262, 256] width 356 height 41
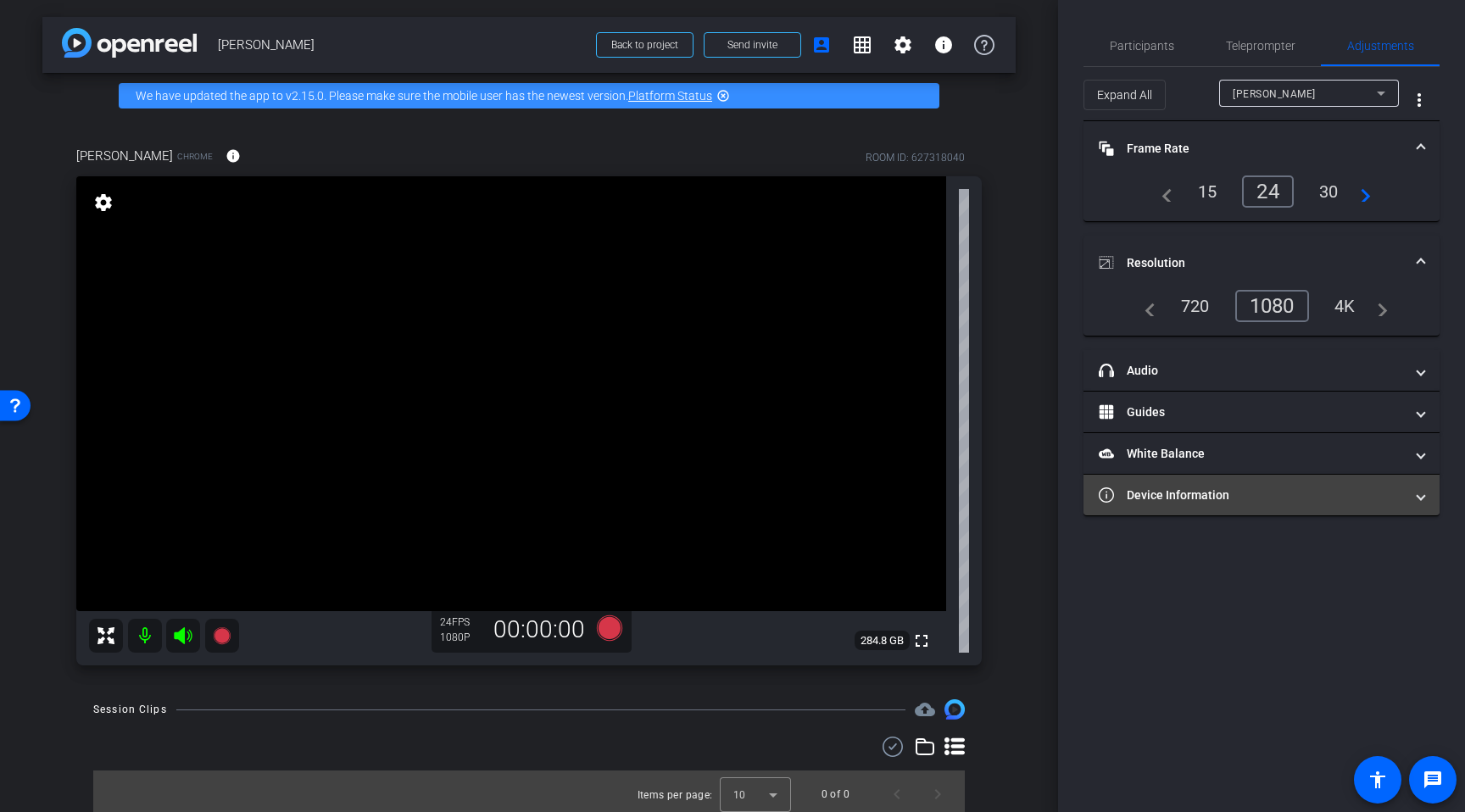
click at [1195, 488] on mat-panel-title "Device Information" at bounding box center [1252, 496] width 305 height 18
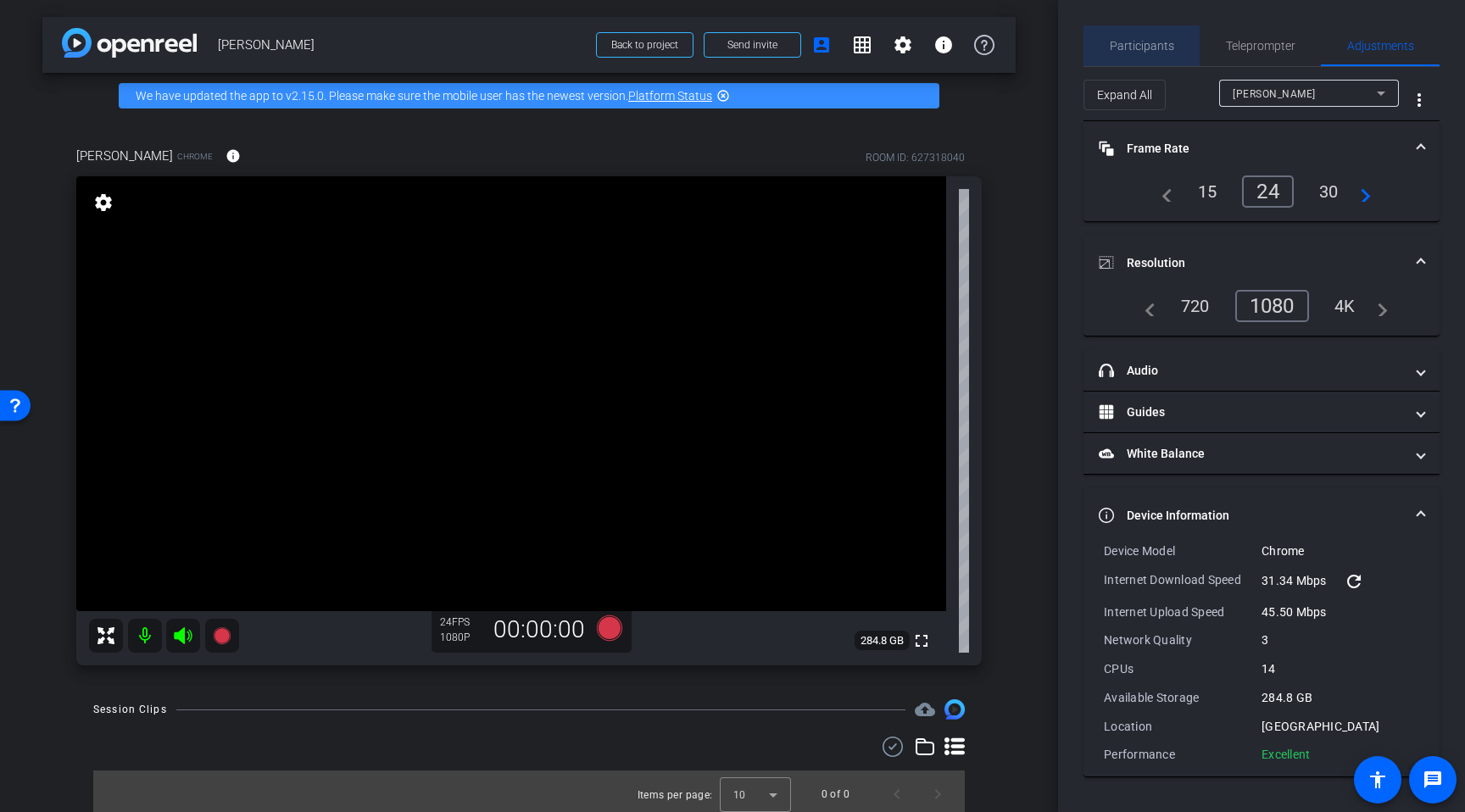
click at [1167, 48] on span "Participants" at bounding box center [1142, 45] width 64 height 12
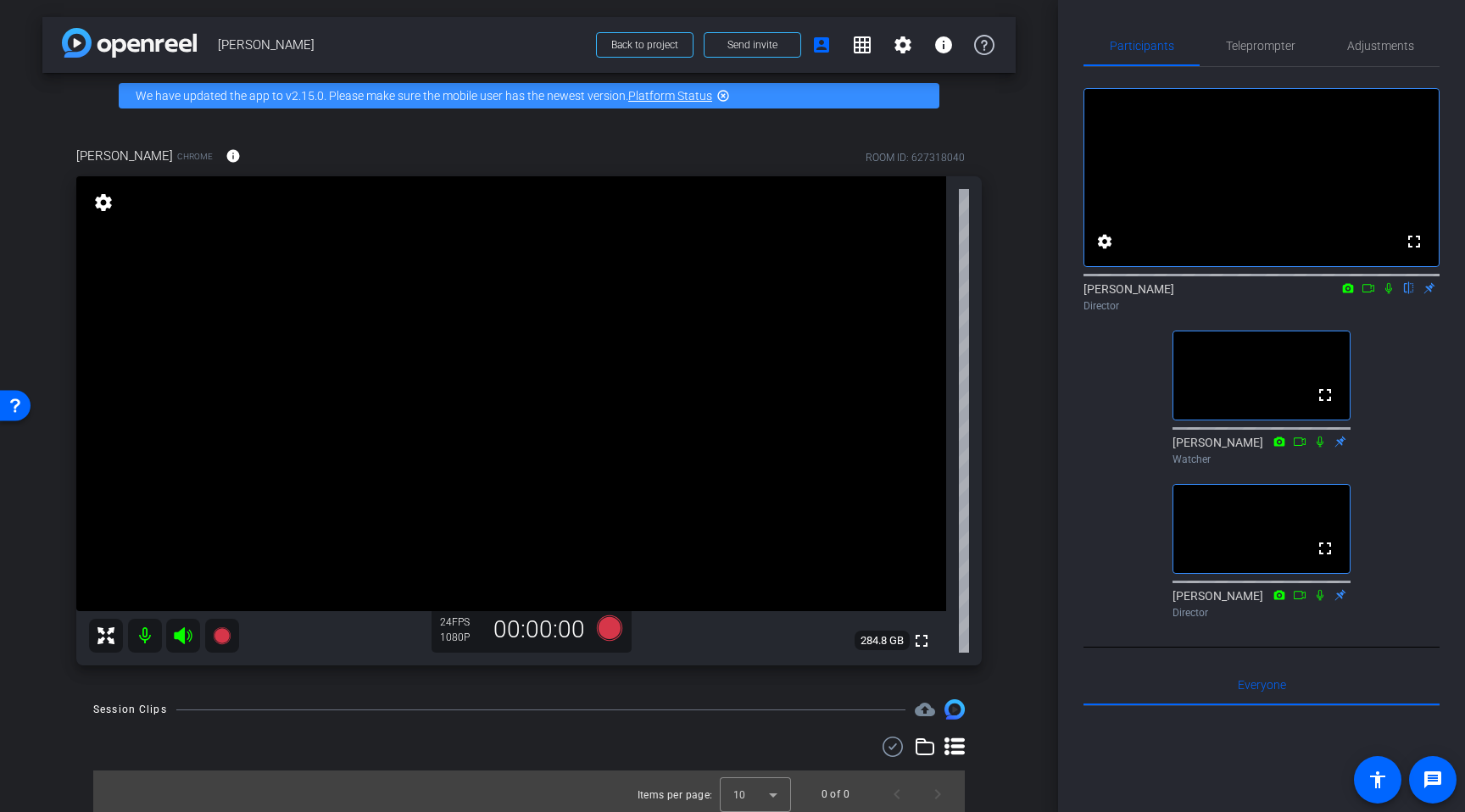
click at [1050, 436] on div "arrow_back Ray Pun Back to project Send invite account_box grid_on settings inf…" at bounding box center [528, 406] width 1058 height 812
click at [1028, 422] on div "arrow_back Ray Pun Back to project Send invite account_box grid_on settings inf…" at bounding box center [528, 406] width 1058 height 812
